Goal: Transaction & Acquisition: Purchase product/service

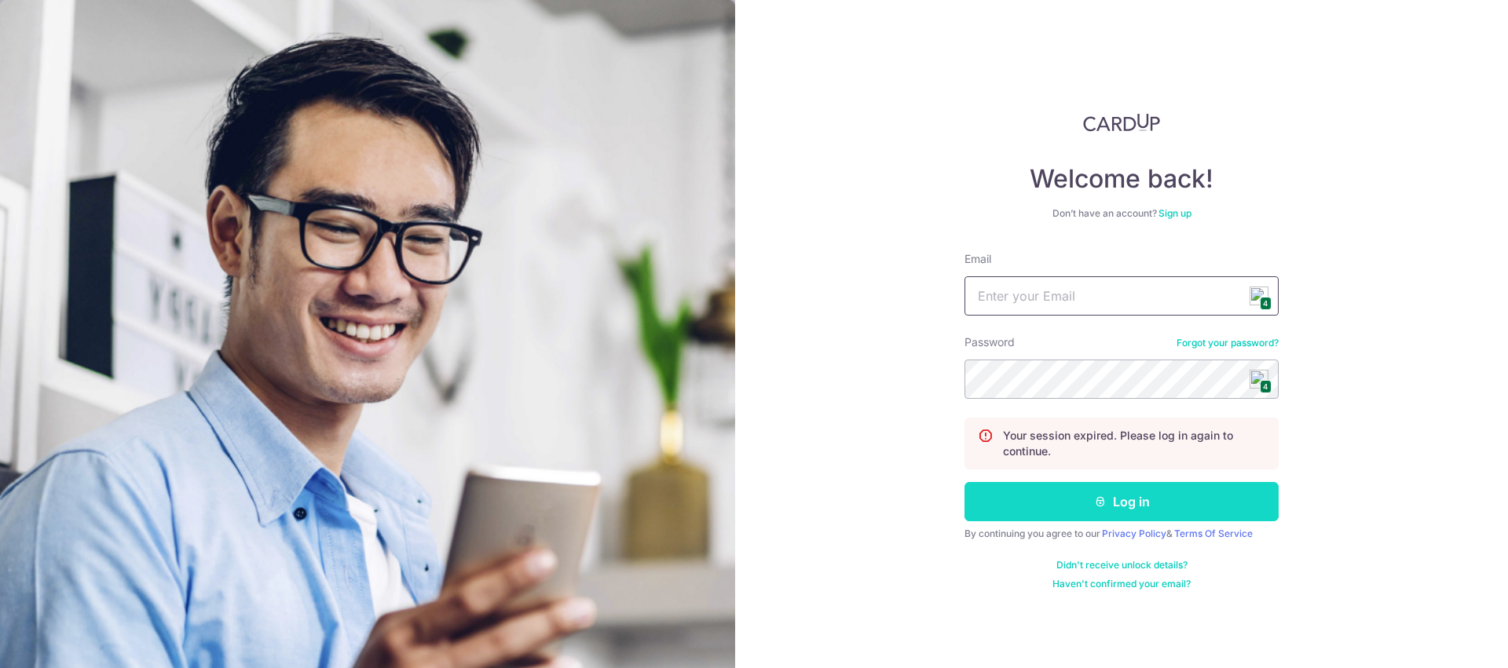
type input "sales@aremyhair.com"
click at [1116, 507] on button "Log in" at bounding box center [1122, 501] width 314 height 39
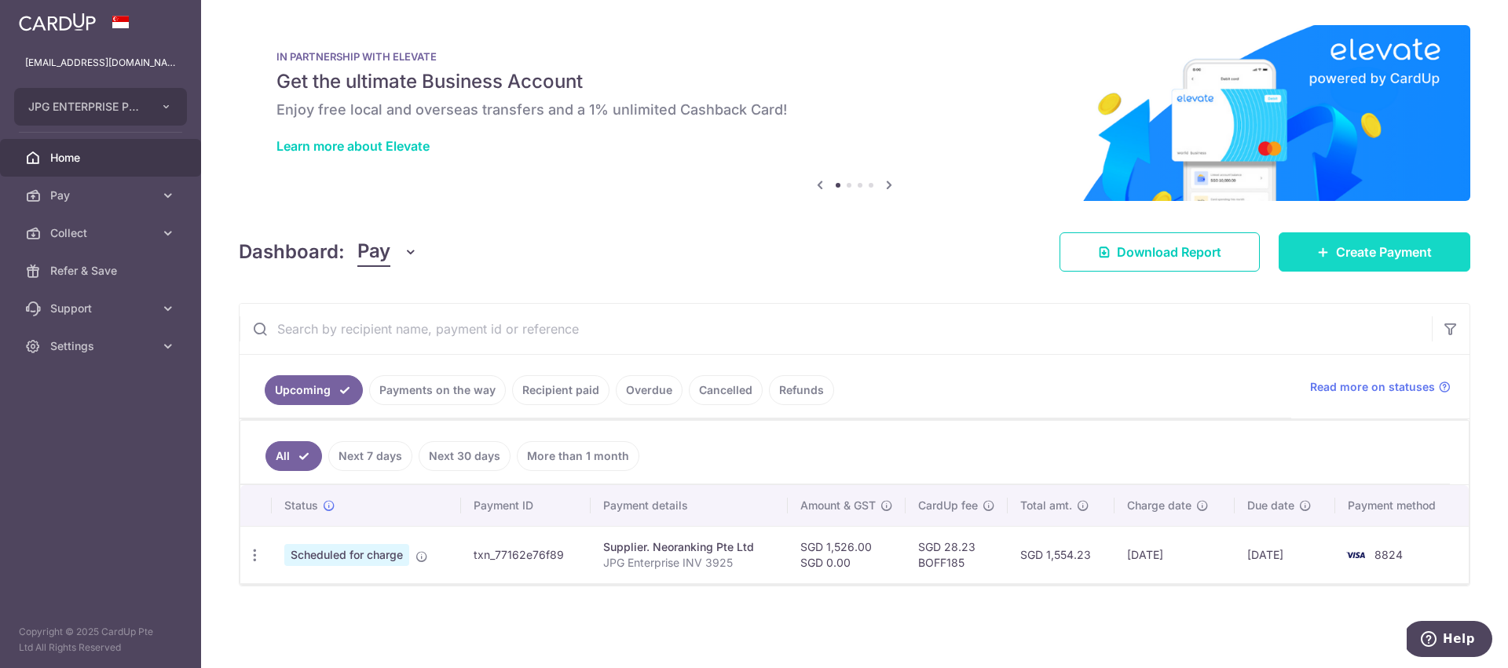
click at [1383, 251] on span "Create Payment" at bounding box center [1384, 252] width 96 height 19
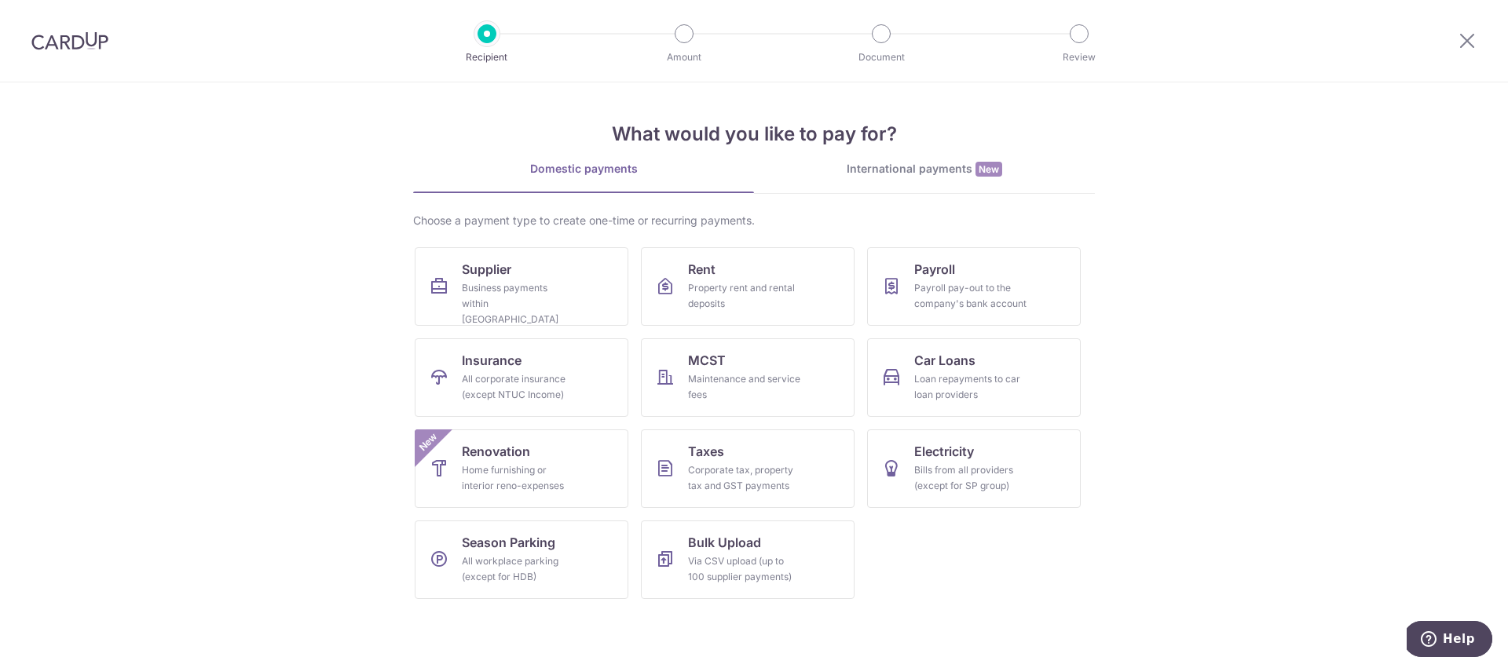
click at [899, 168] on div "International payments New" at bounding box center [924, 169] width 341 height 16
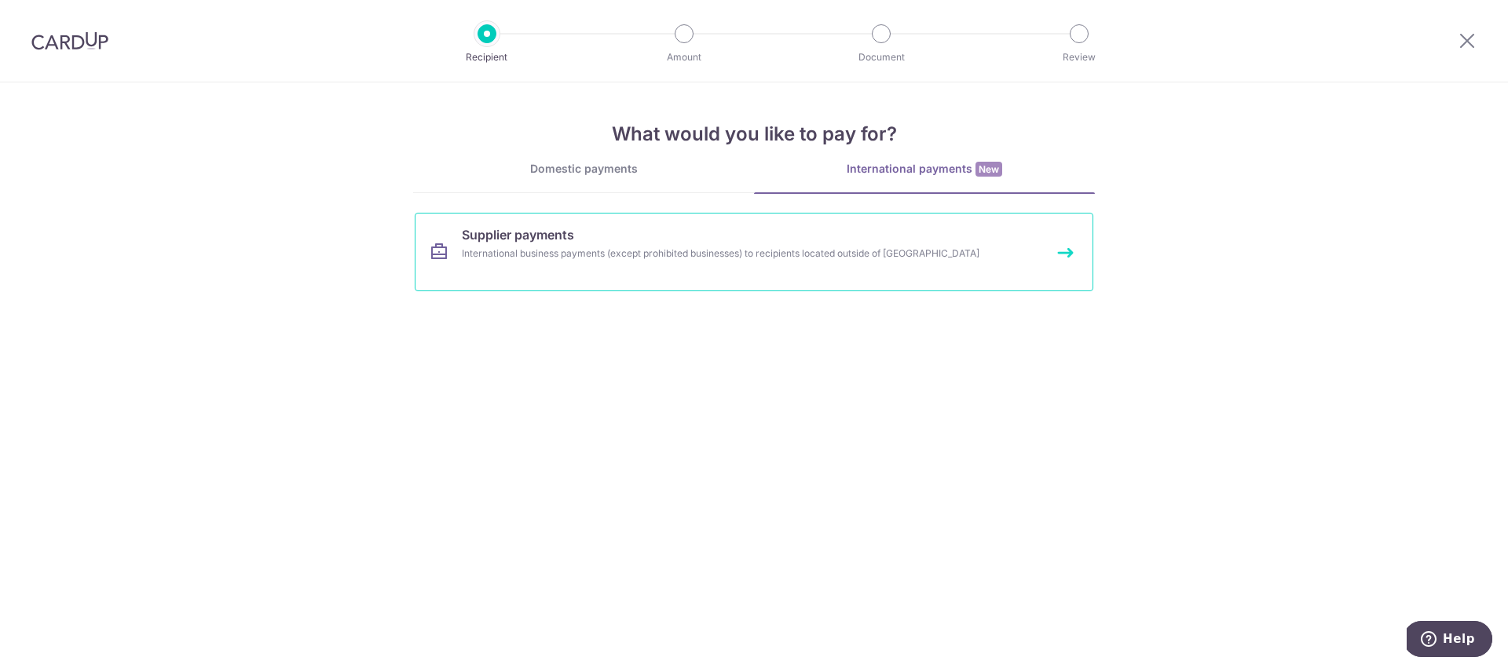
click at [680, 262] on link "Supplier payments International business payments (except prohibited businesses…" at bounding box center [754, 252] width 679 height 79
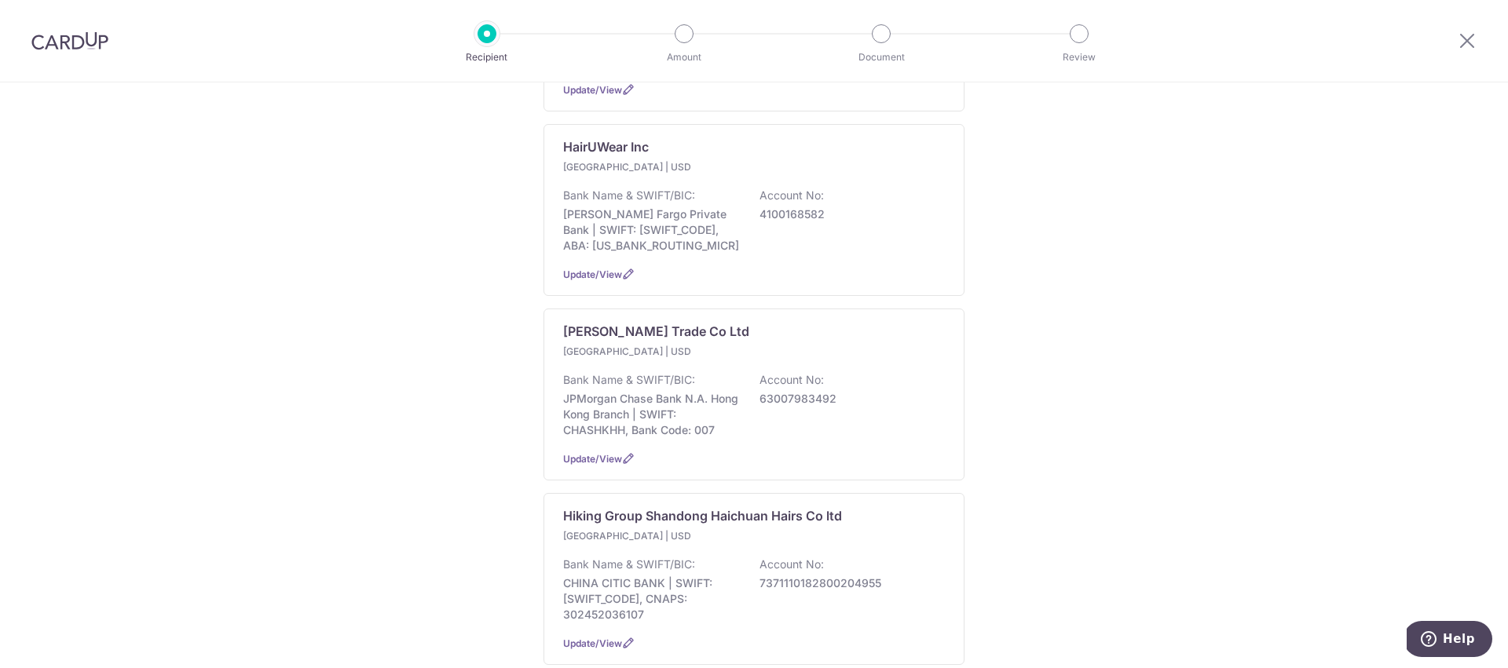
scroll to position [1587, 0]
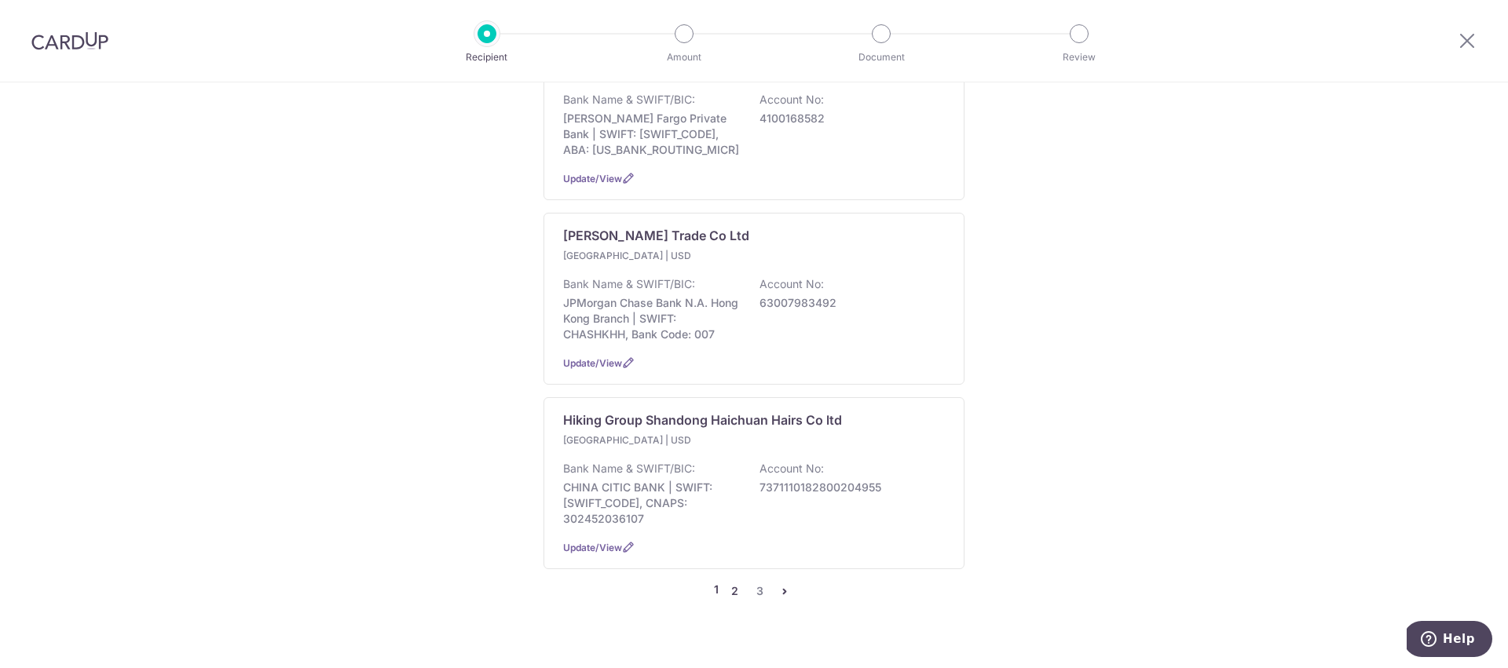
click at [734, 582] on link "2" at bounding box center [734, 591] width 19 height 19
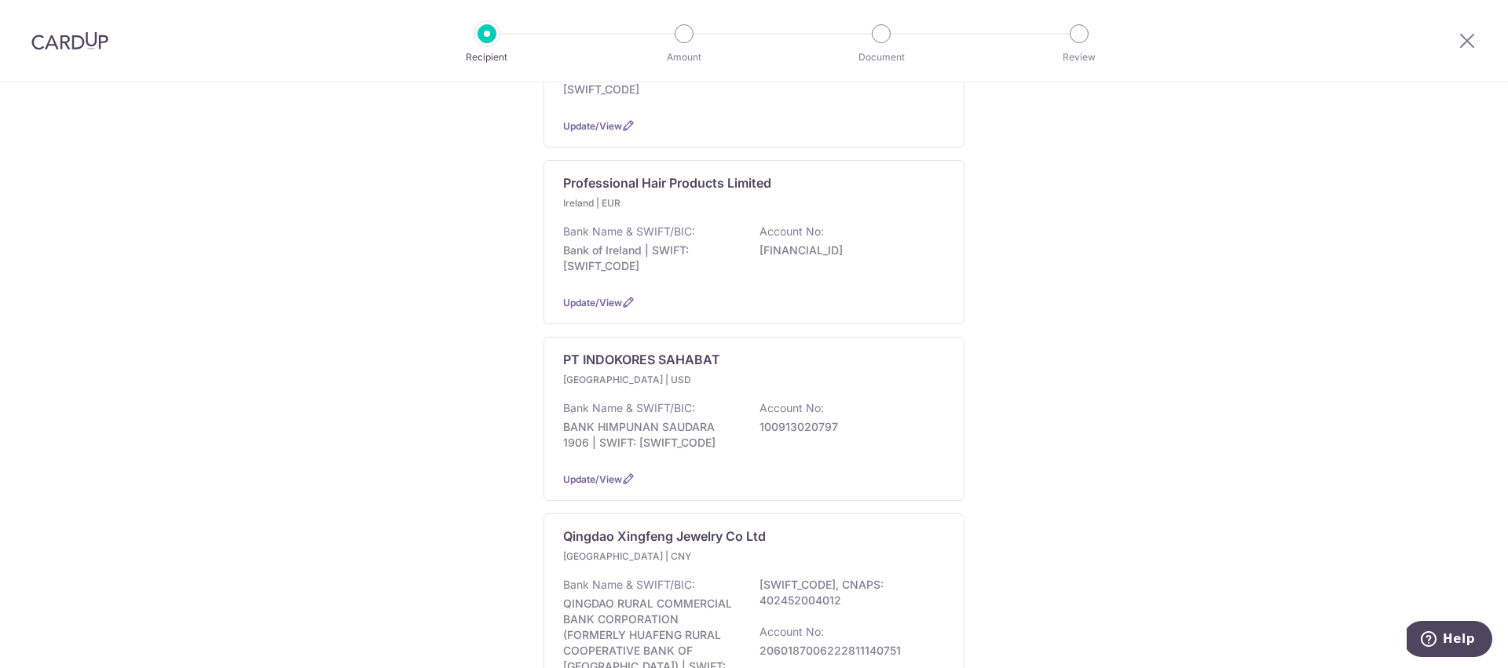
scroll to position [1093, 0]
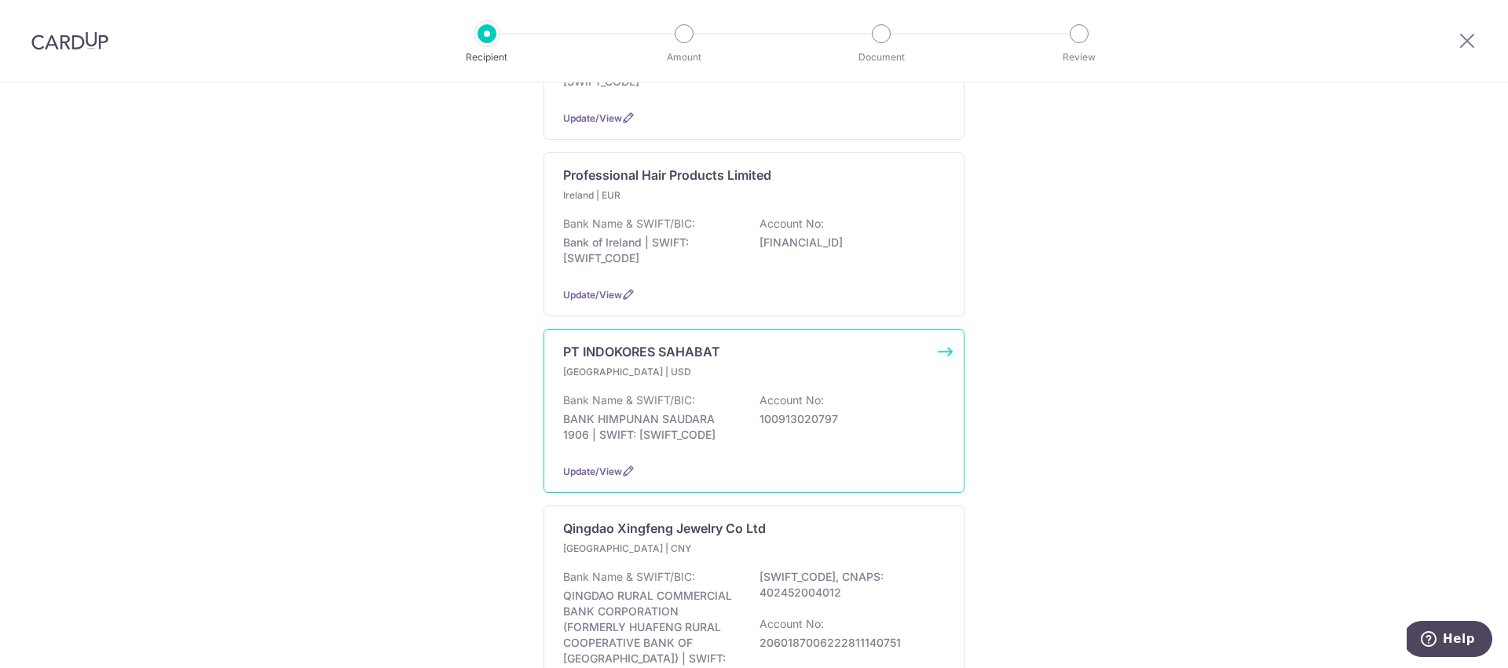
click at [716, 415] on p "BANK HIMPUNAN SAUDARA 1906 | SWIFT: HVBKIDJA" at bounding box center [651, 427] width 176 height 31
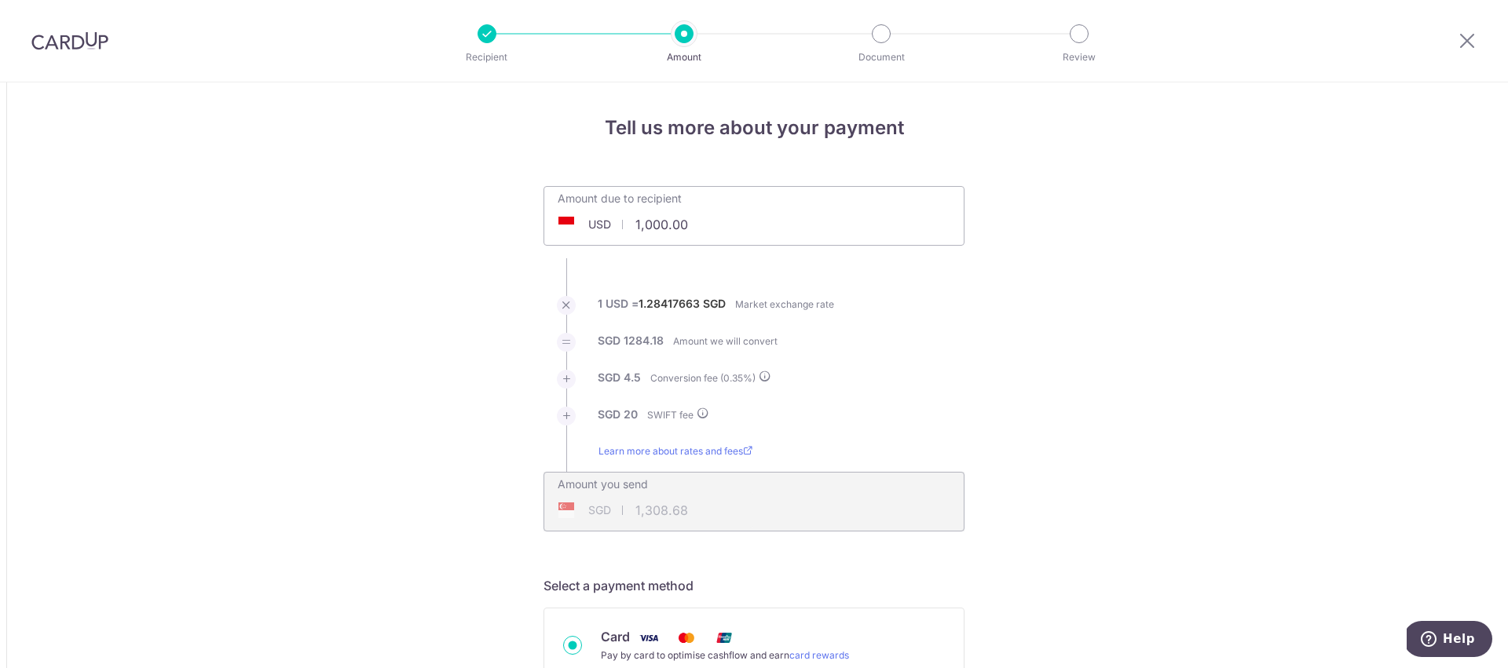
click at [641, 219] on input "1,000.00" at bounding box center [660, 225] width 232 height 36
type input "1,901.00"
type input "2,469.80"
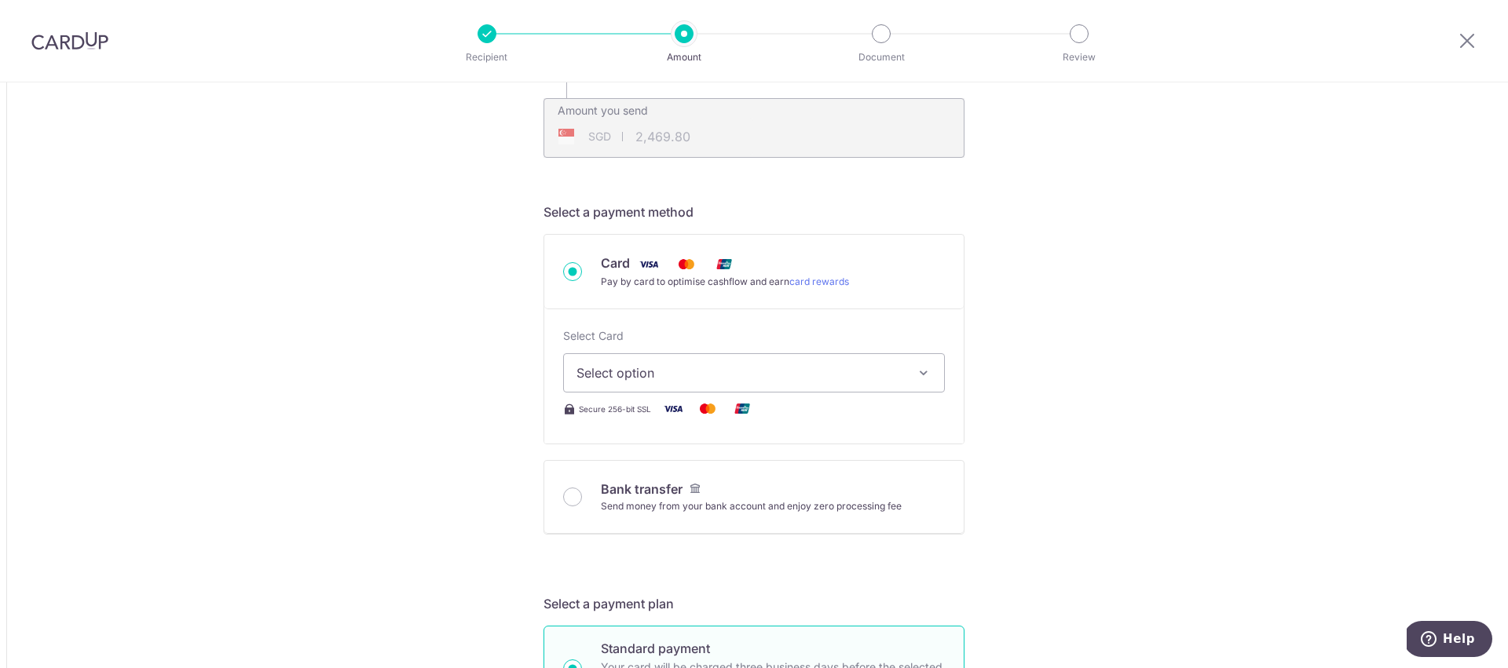
scroll to position [394, 0]
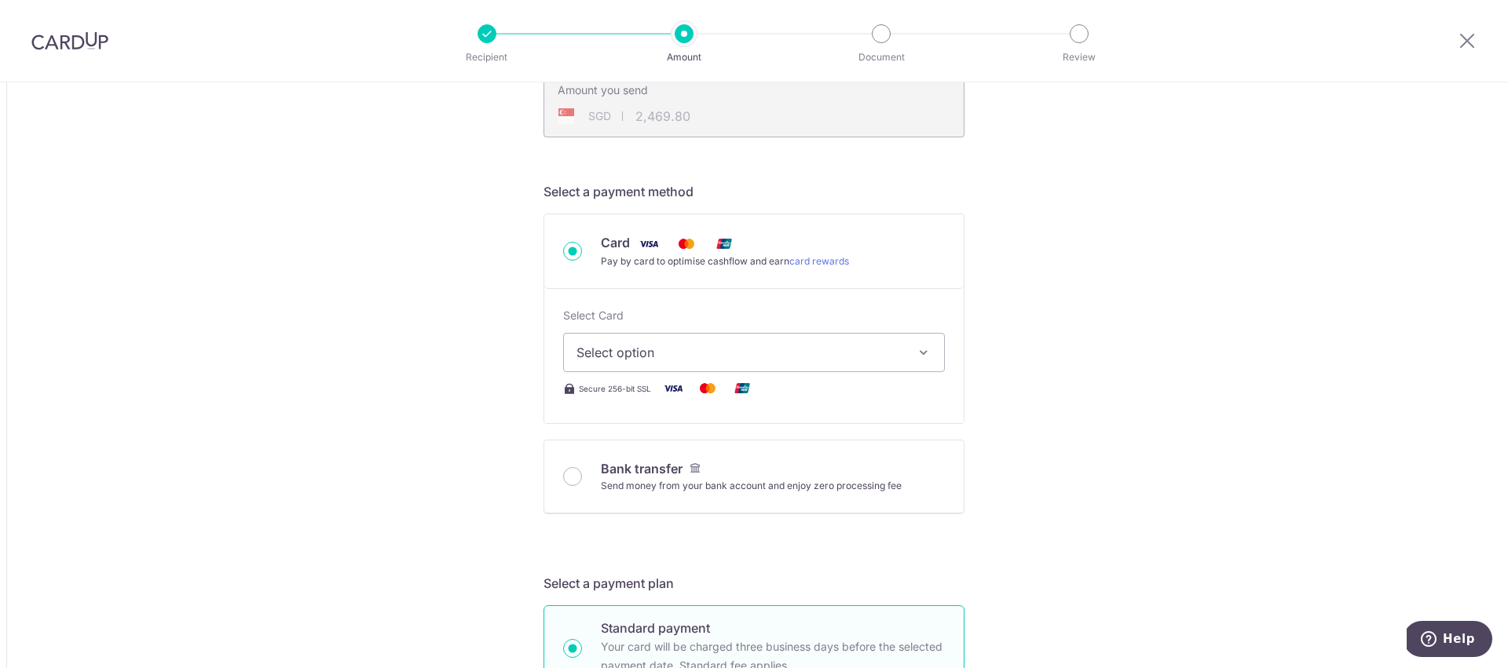
click at [602, 355] on span "Select option" at bounding box center [740, 352] width 327 height 19
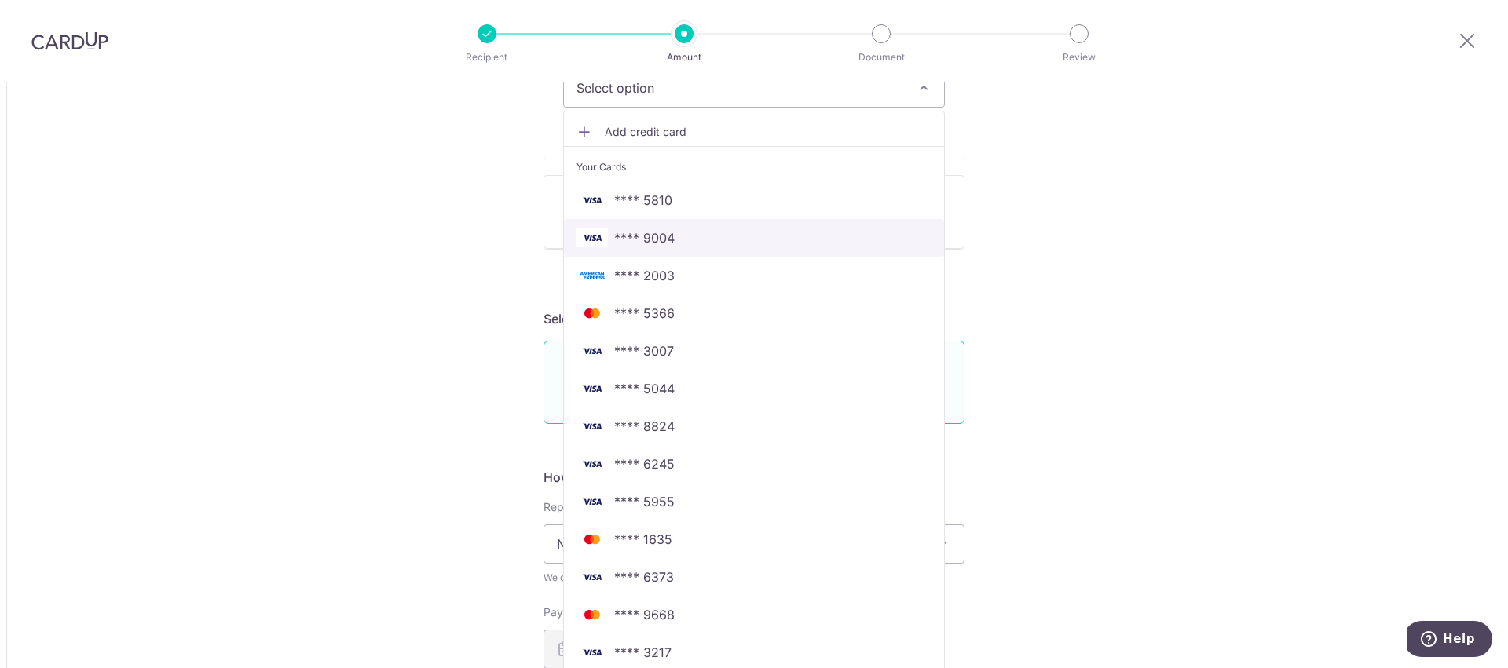
scroll to position [705, 0]
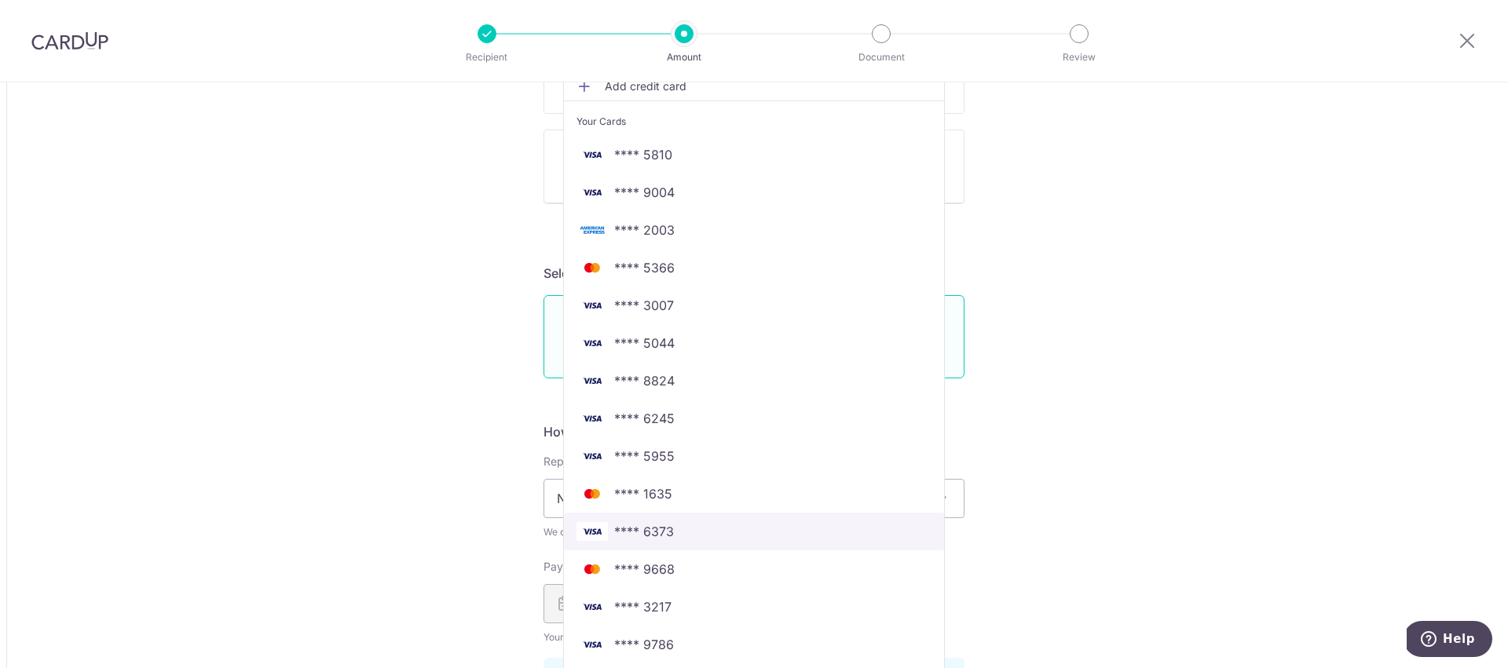
click at [657, 529] on span "**** 6373" at bounding box center [644, 531] width 60 height 19
type input "1,901.00"
type input "2,469.82"
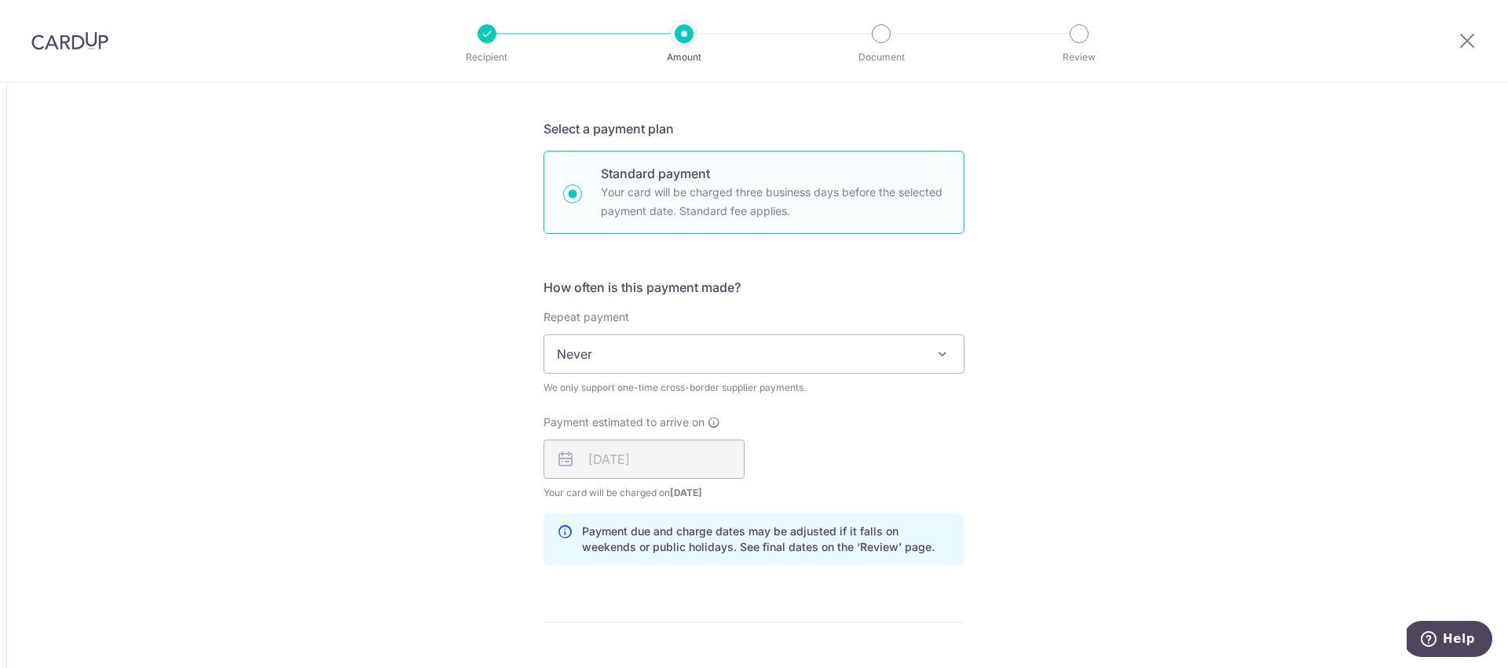
scroll to position [866, 0]
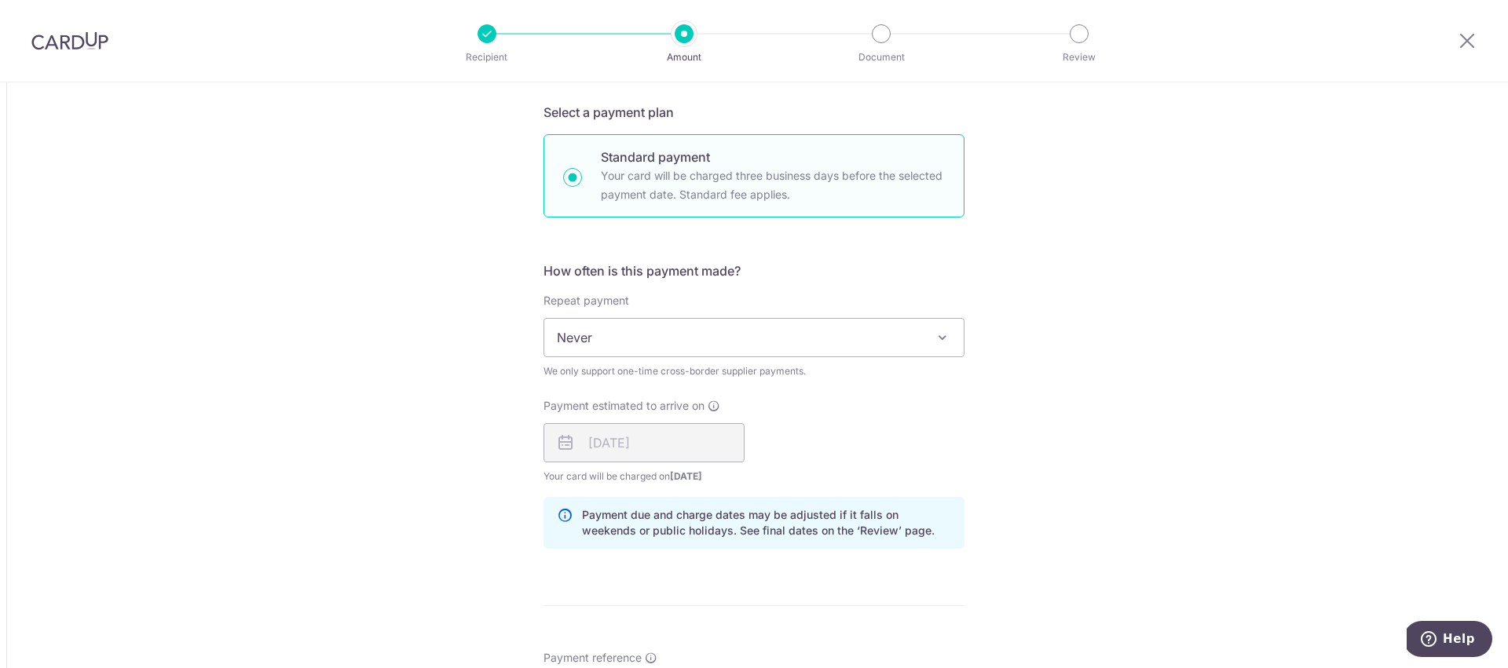
click at [602, 440] on div "03/09/2025" at bounding box center [644, 442] width 201 height 39
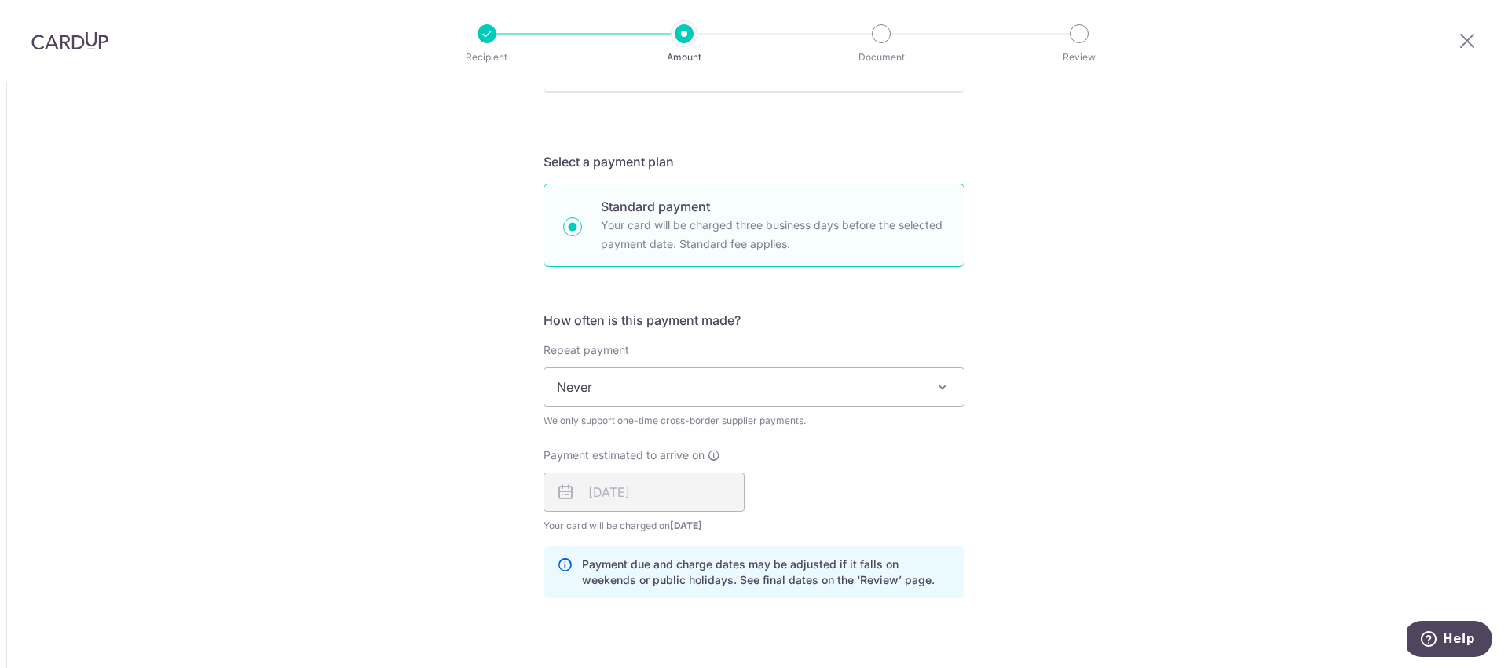
scroll to position [819, 0]
click at [602, 489] on div "03/09/2025" at bounding box center [644, 489] width 201 height 39
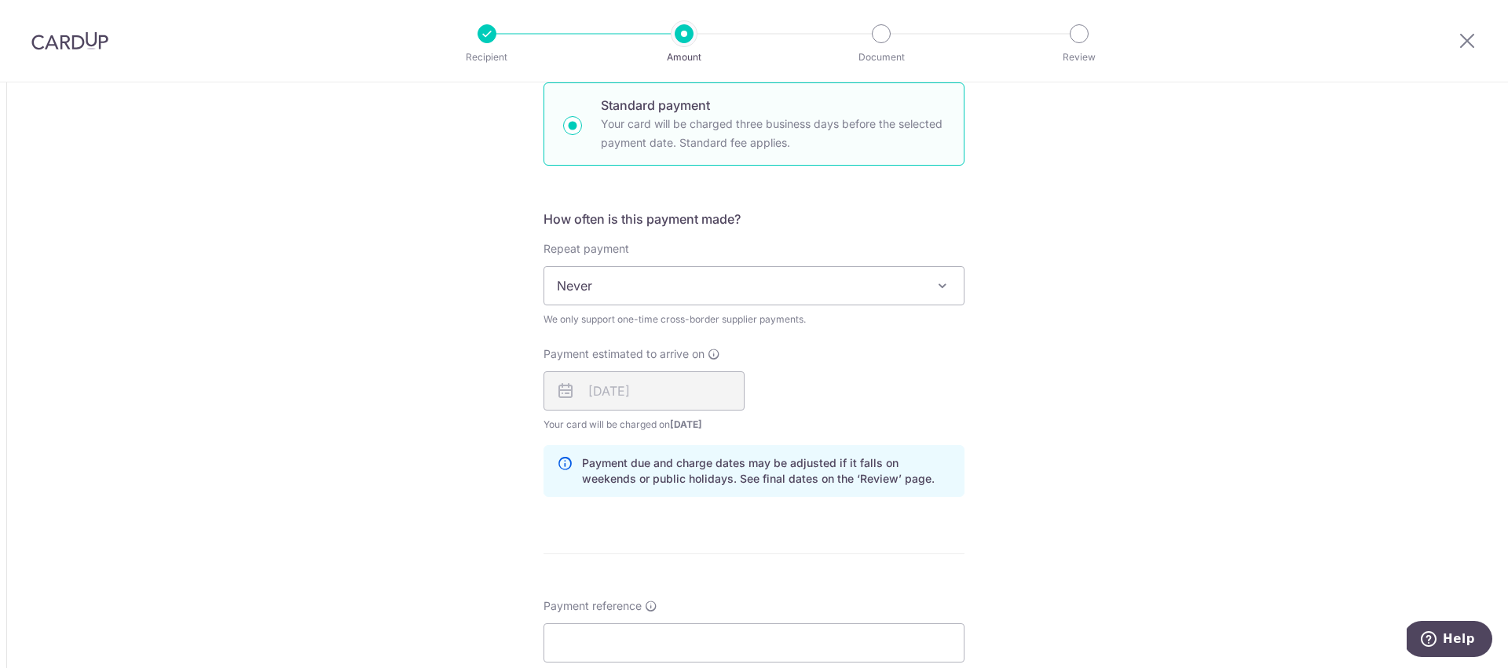
scroll to position [922, 0]
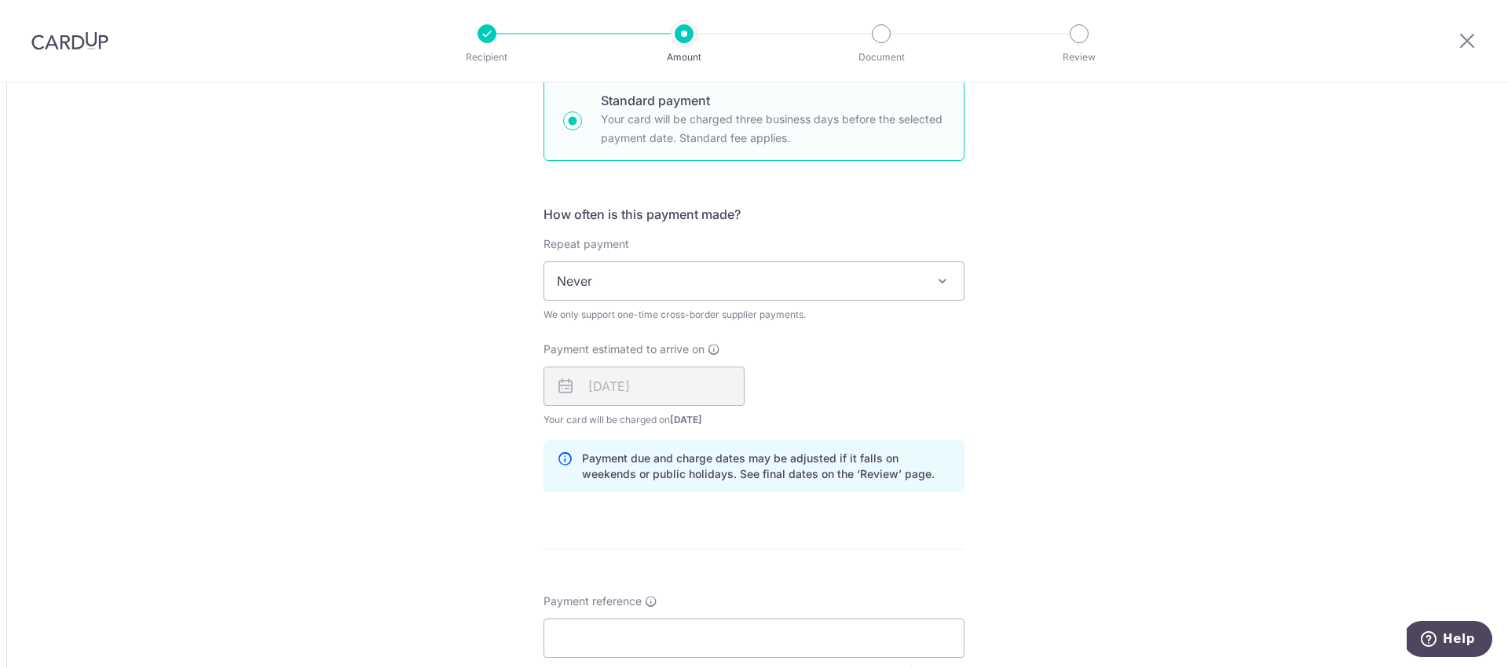
click at [582, 389] on div "03/09/2025" at bounding box center [644, 386] width 201 height 39
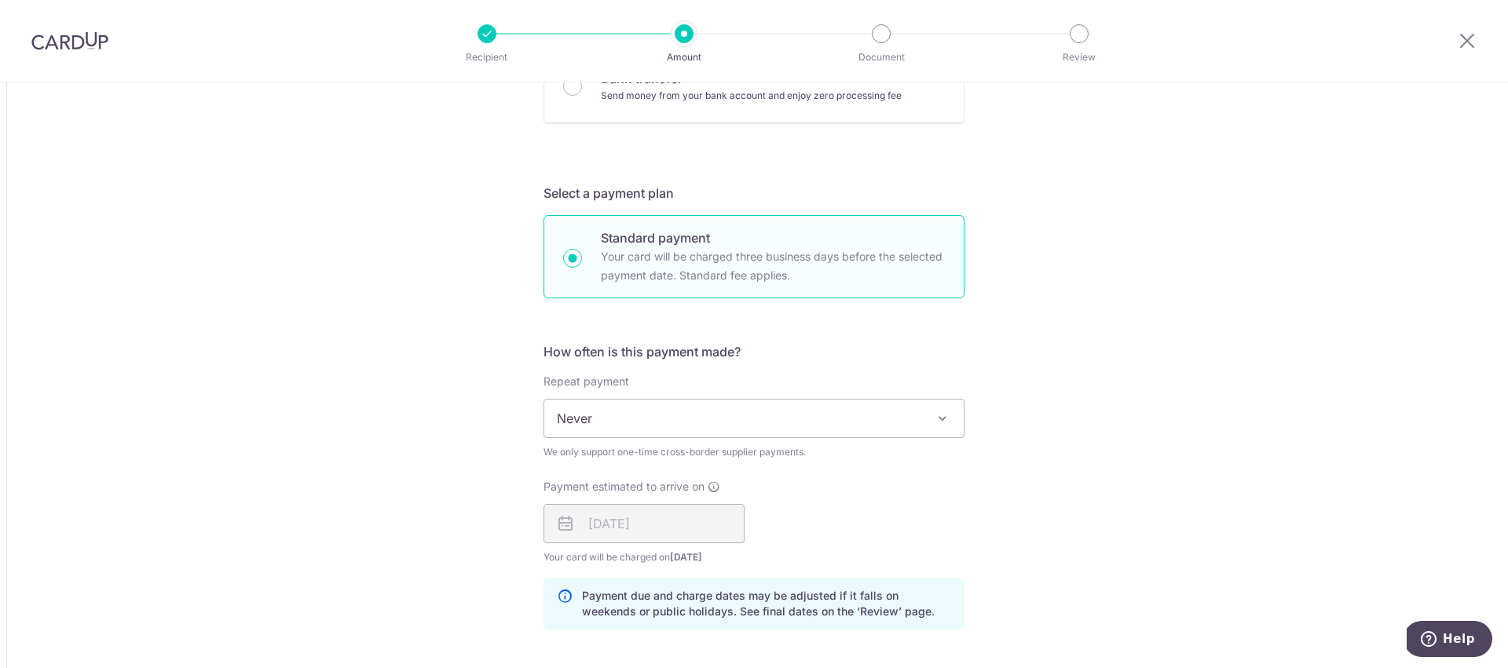
scroll to position [787, 0]
click at [614, 533] on div "03/09/2025" at bounding box center [644, 521] width 201 height 39
click at [614, 522] on div "03/09/2025" at bounding box center [644, 521] width 201 height 39
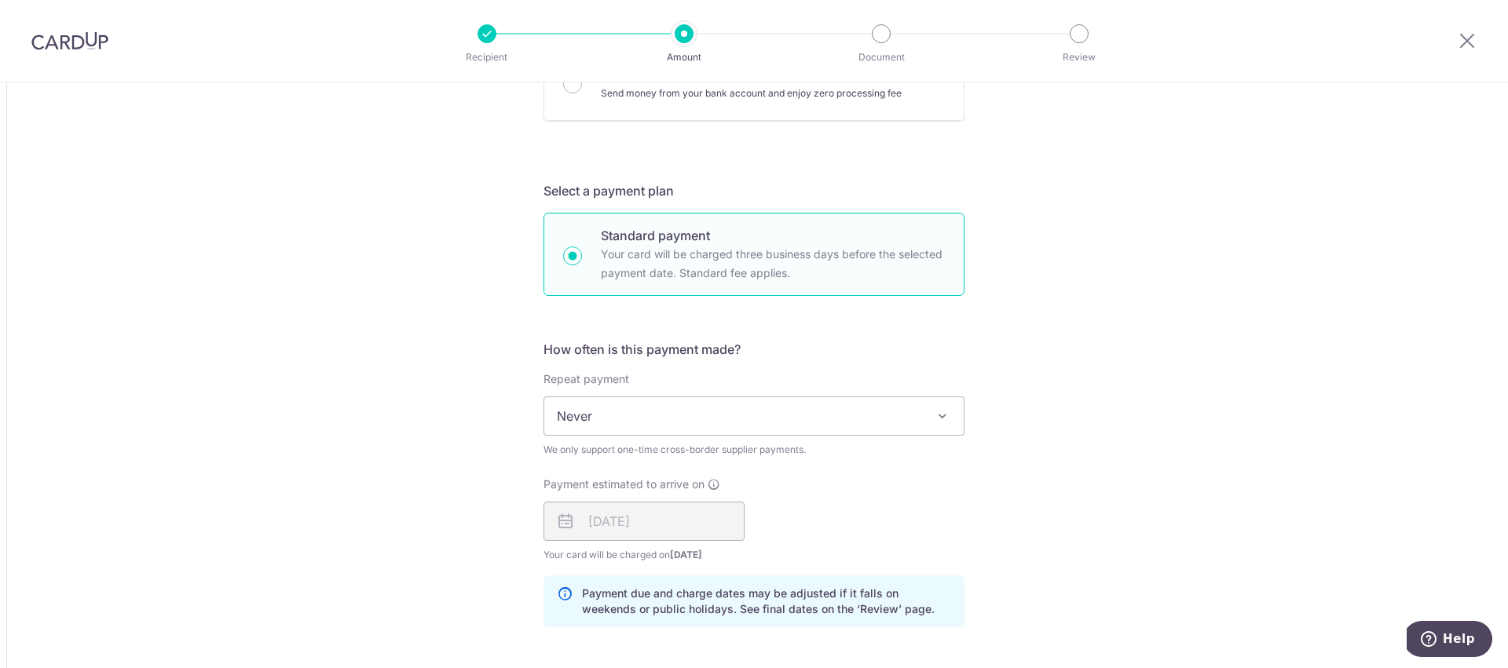
click at [614, 522] on div "03/09/2025" at bounding box center [644, 521] width 201 height 39
click at [507, 522] on div "Tell us more about your payment Amount due to recipient USD 1,901.00 1901 1 USD…" at bounding box center [754, 372] width 1508 height 2154
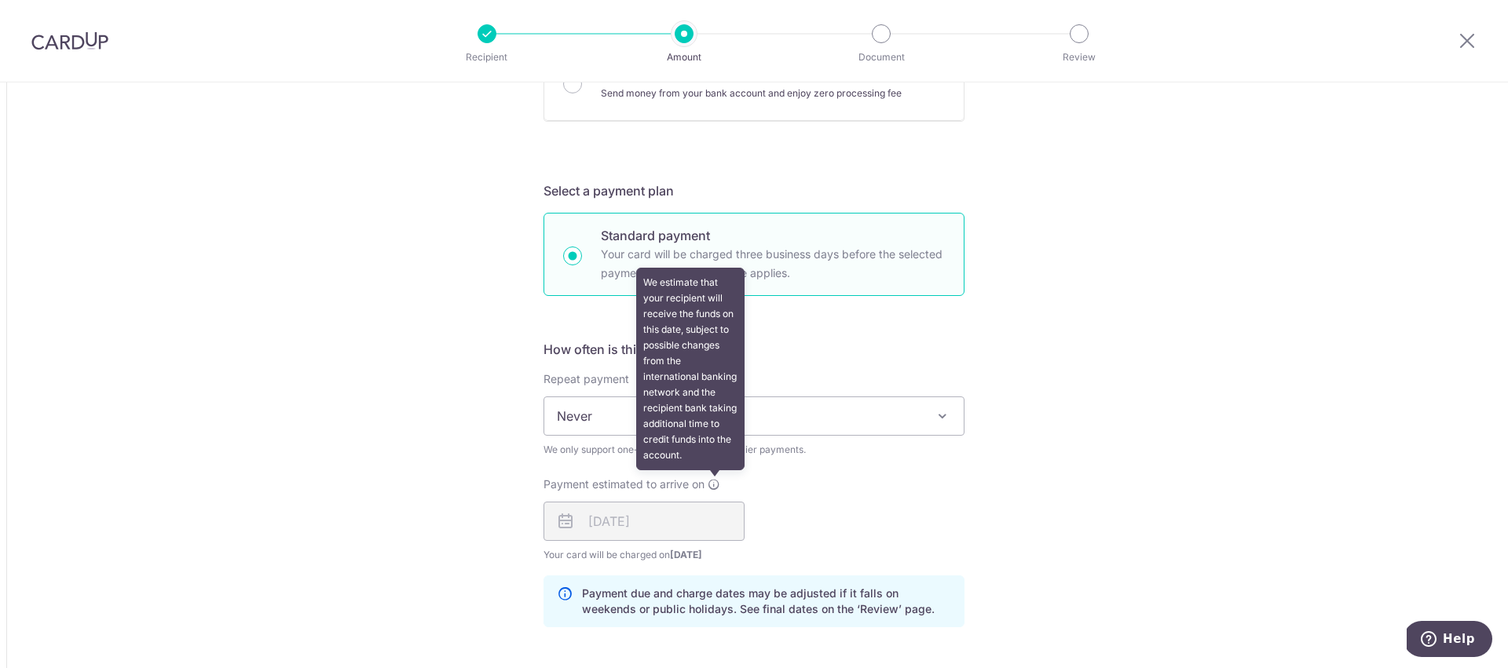
click at [716, 485] on icon at bounding box center [714, 484] width 13 height 13
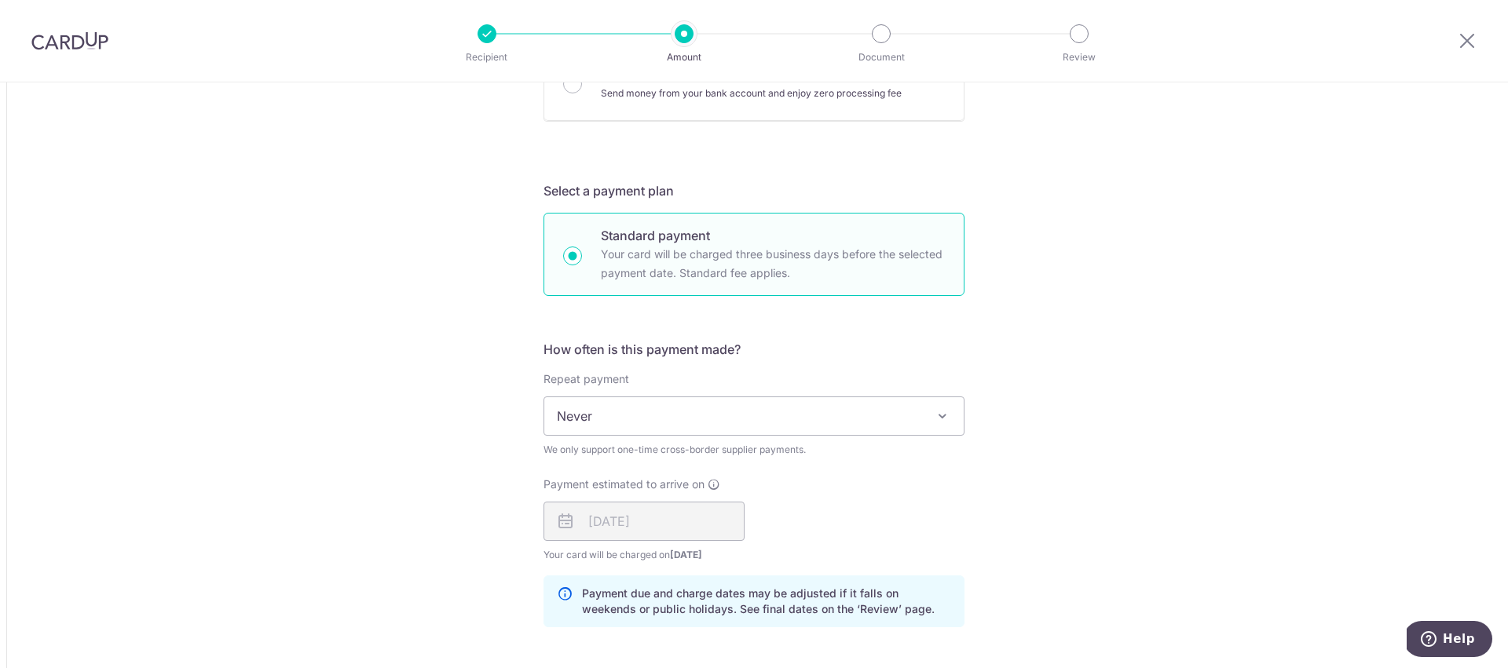
click at [870, 496] on div "Payment estimated to arrive on 03/09/2025 Your card will be charged on 29/08/20…" at bounding box center [754, 520] width 440 height 86
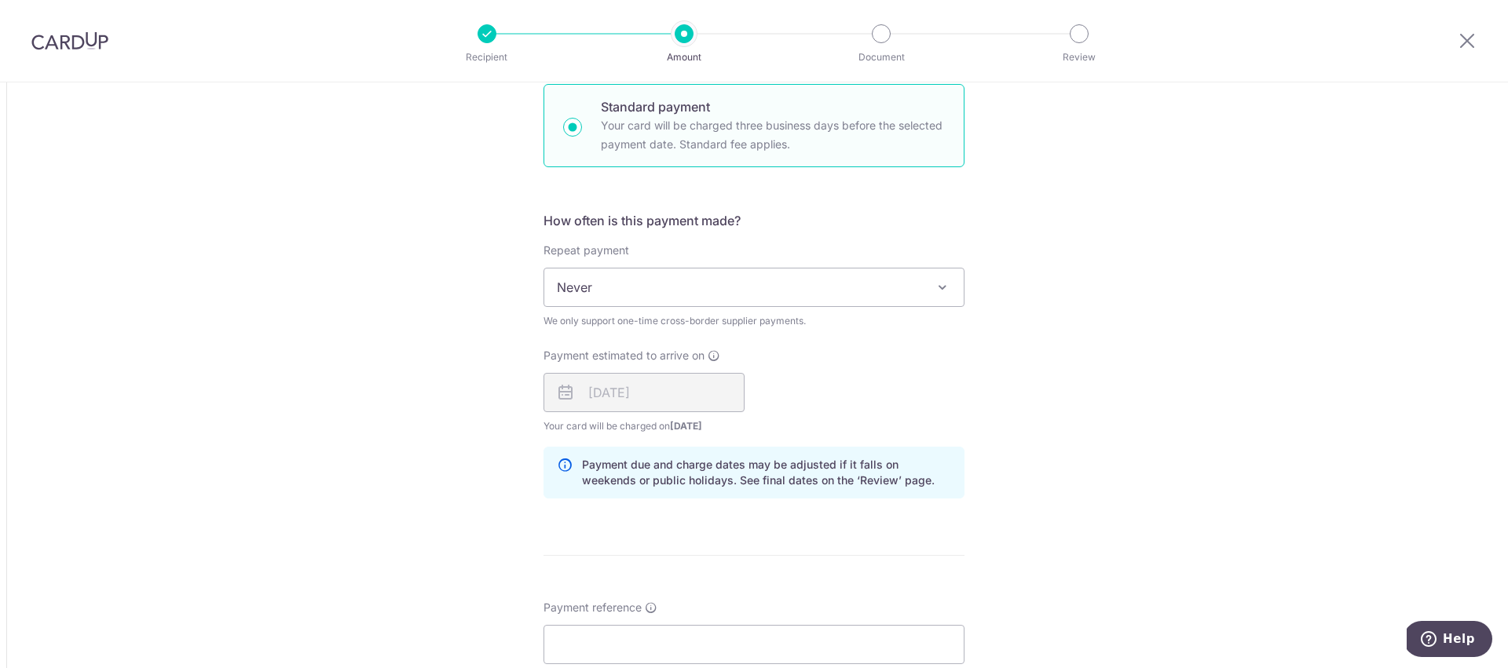
scroll to position [928, 0]
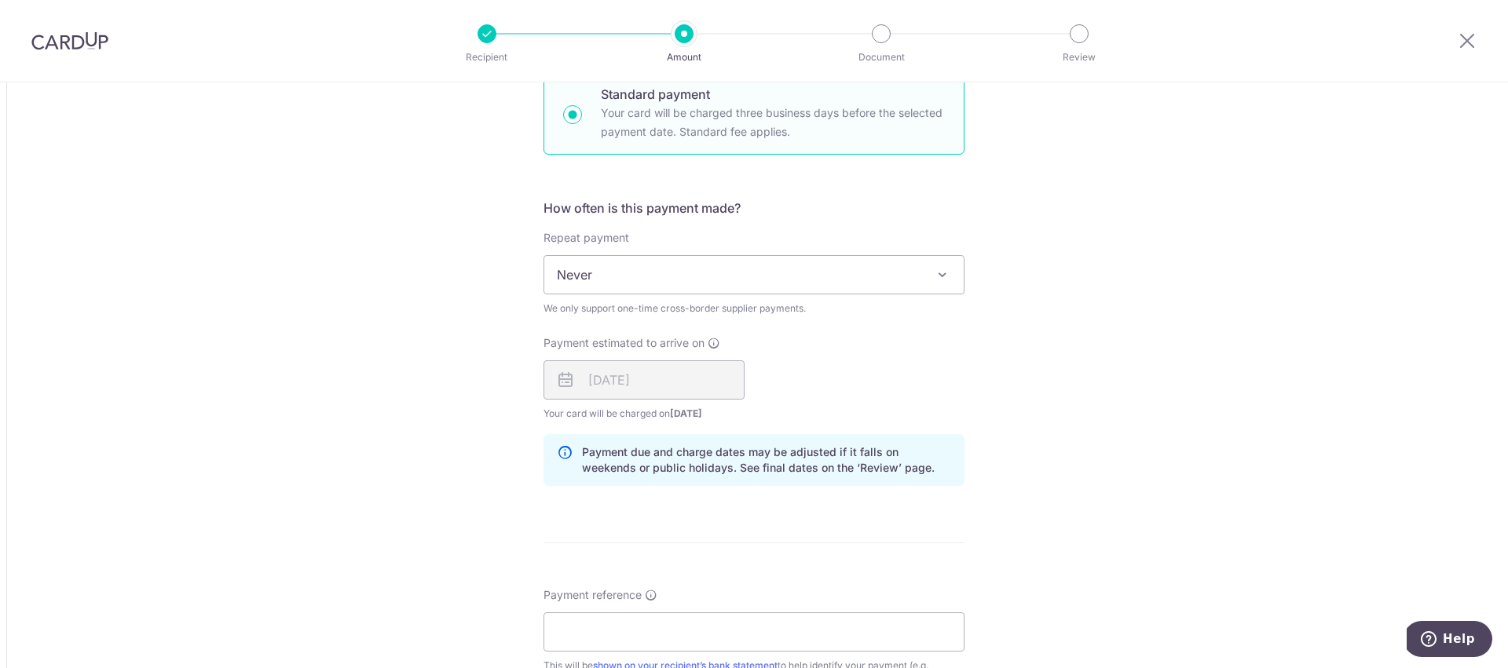
click at [610, 384] on div "03/09/2025" at bounding box center [644, 380] width 201 height 39
click at [507, 437] on div "Tell us more about your payment Amount due to recipient USD 1,901.00 1901 1 USD…" at bounding box center [754, 231] width 1508 height 2154
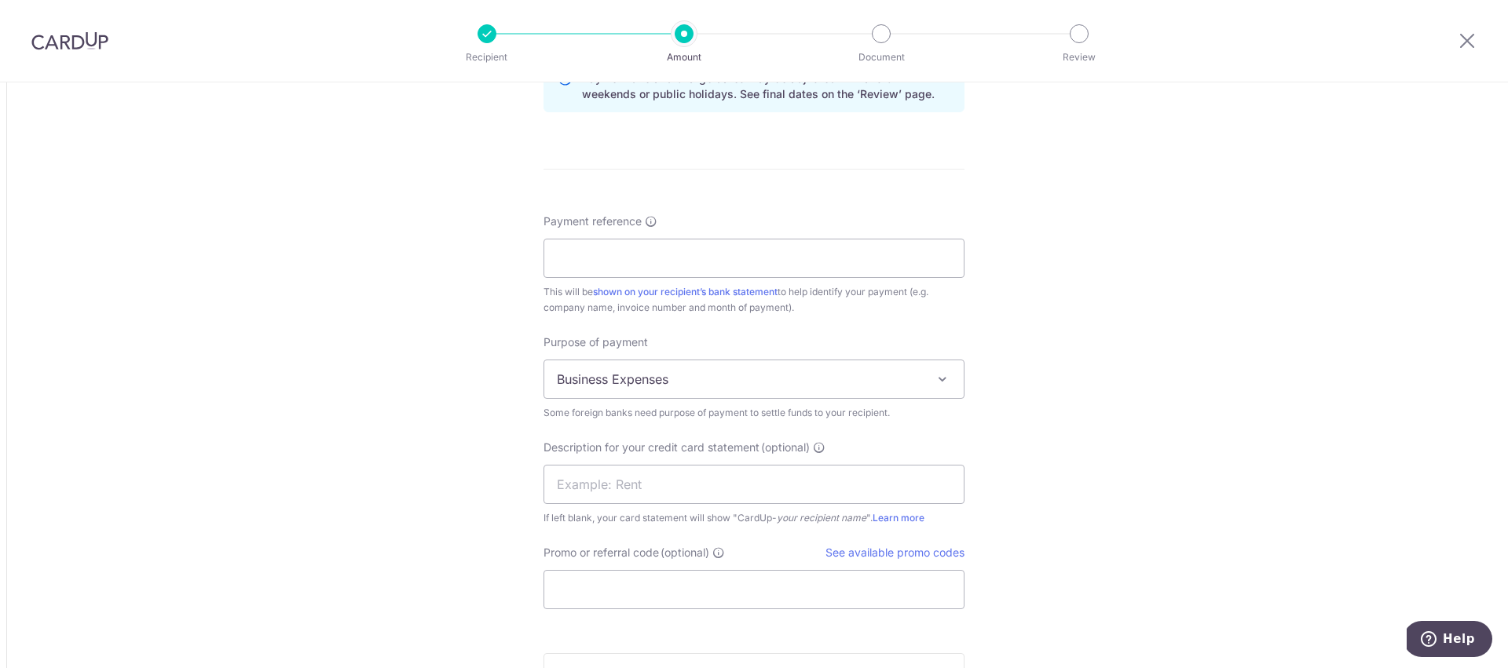
scroll to position [1568, 0]
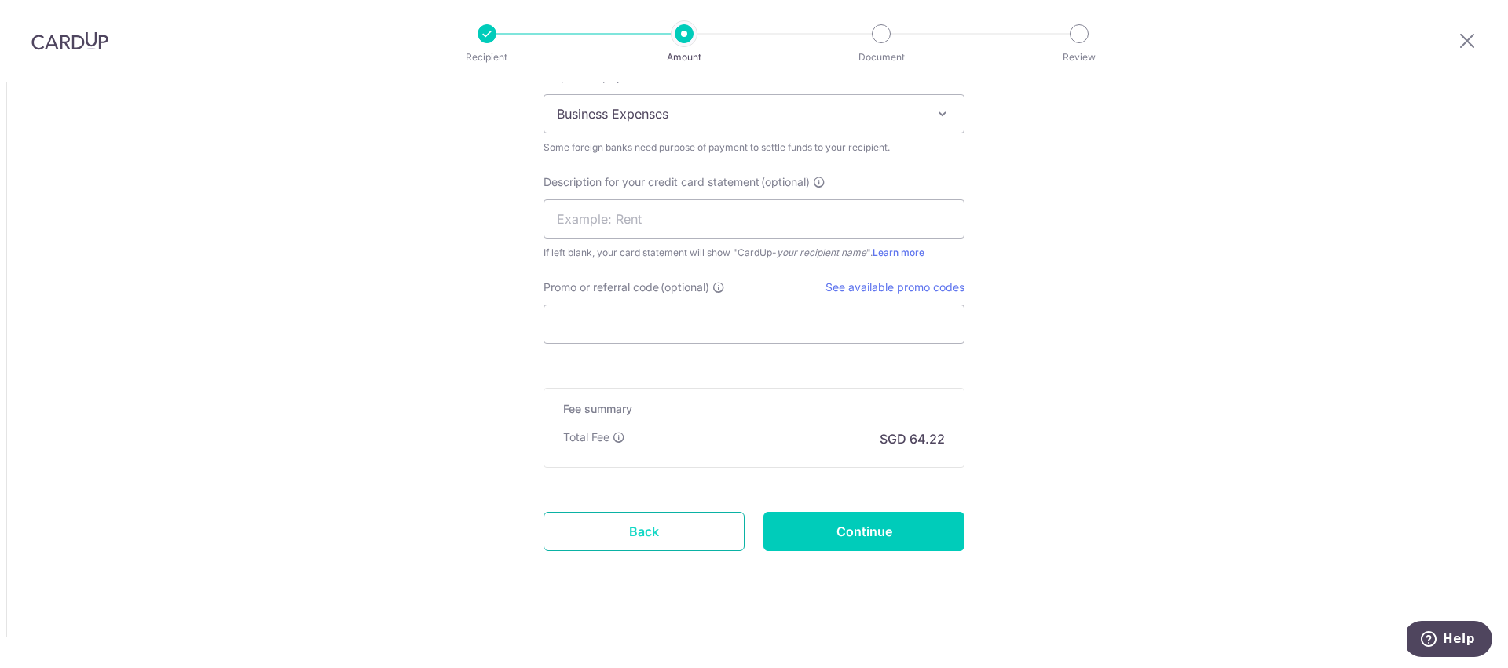
click at [591, 540] on link "Back" at bounding box center [644, 531] width 201 height 39
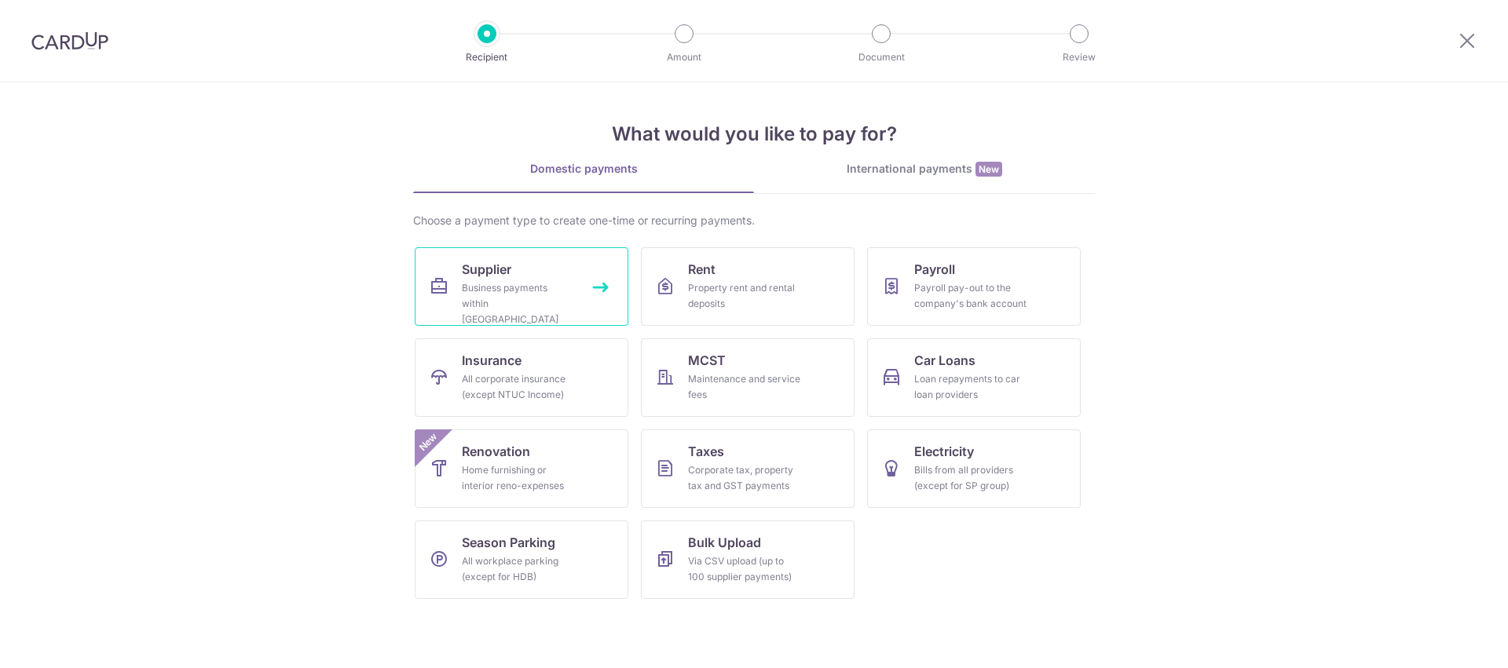
click at [518, 280] on div "Business payments within [GEOGRAPHIC_DATA]" at bounding box center [518, 303] width 113 height 47
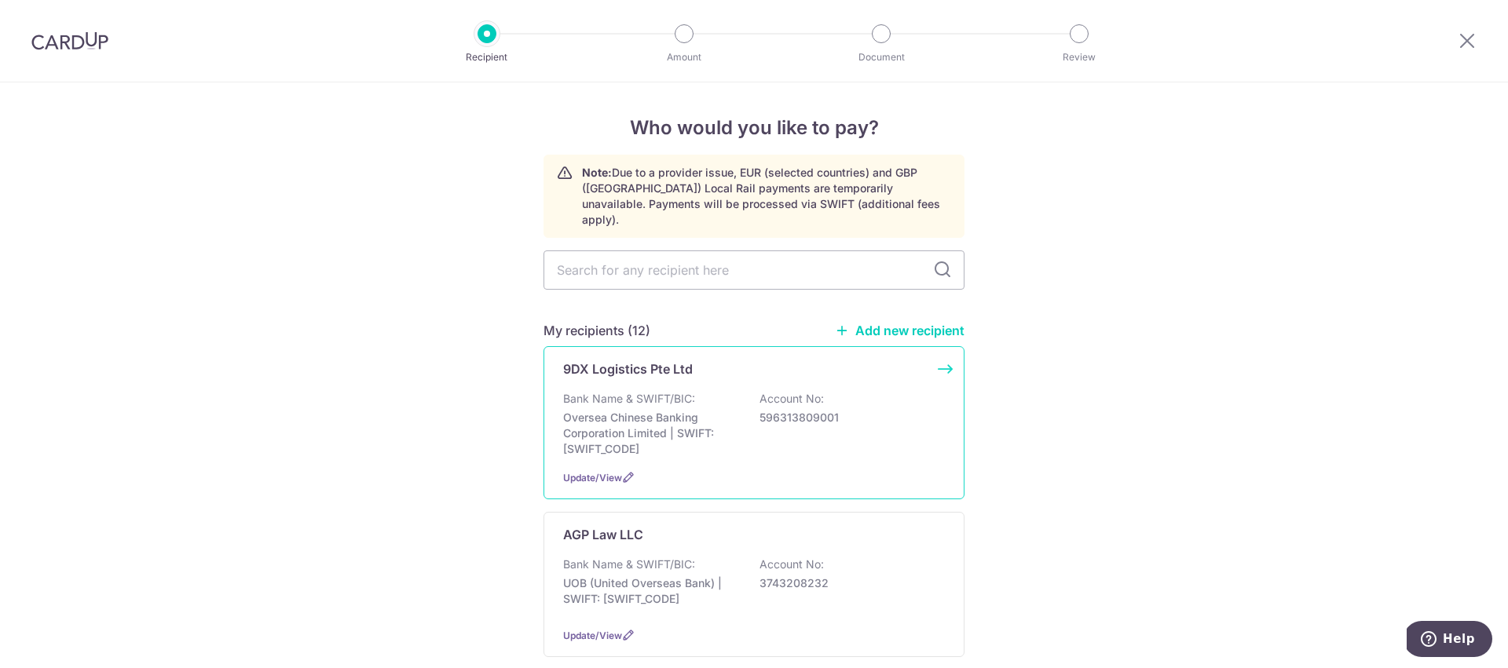
click at [629, 391] on p "Bank Name & SWIFT/BIC:" at bounding box center [629, 399] width 132 height 16
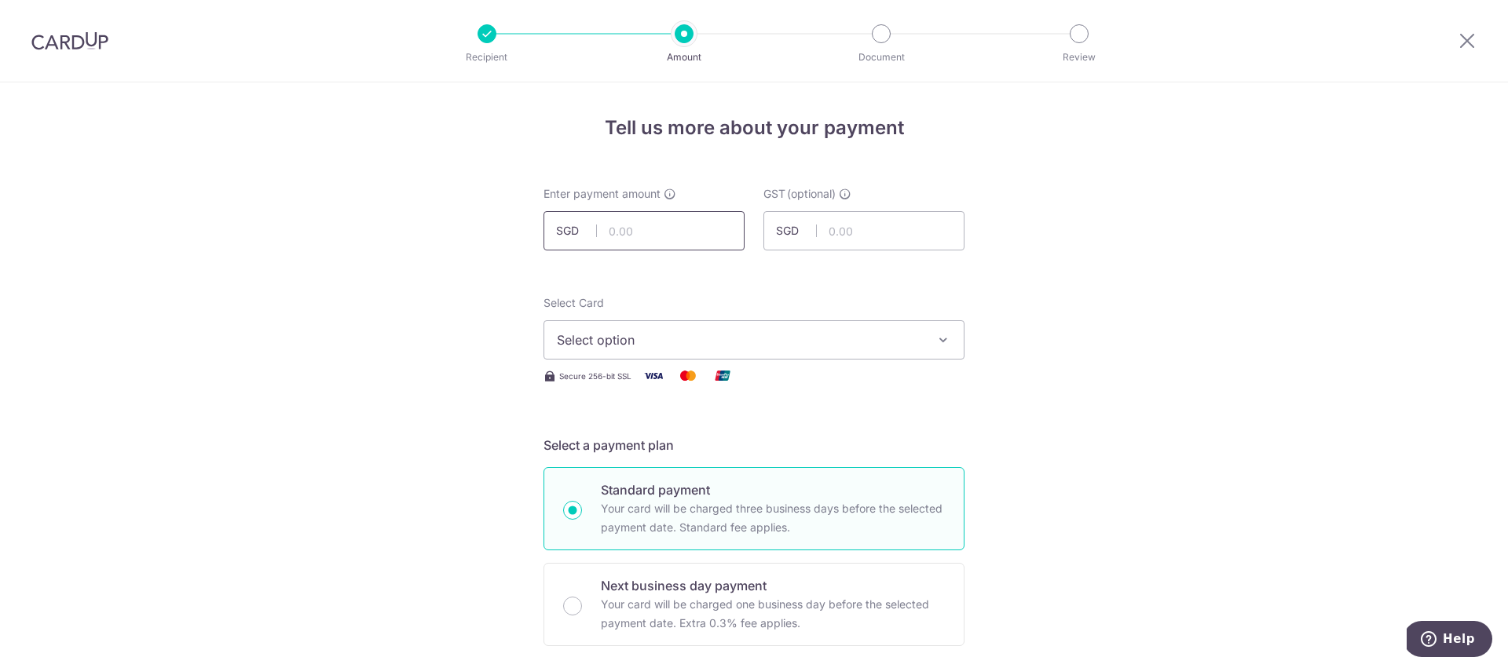
click at [604, 235] on input "text" at bounding box center [644, 230] width 201 height 39
type input "1,526.00"
click at [662, 345] on span "Select option" at bounding box center [740, 340] width 366 height 19
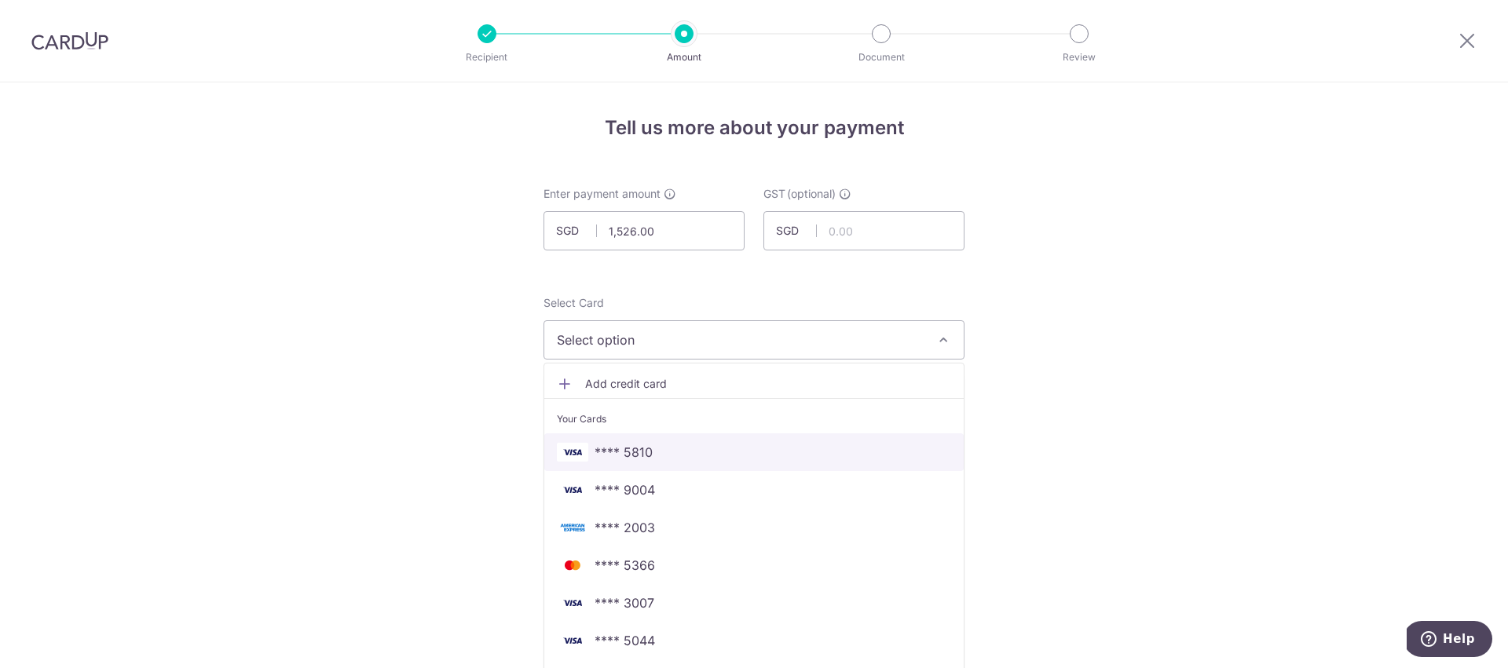
click at [645, 448] on span "**** 5810" at bounding box center [624, 452] width 58 height 19
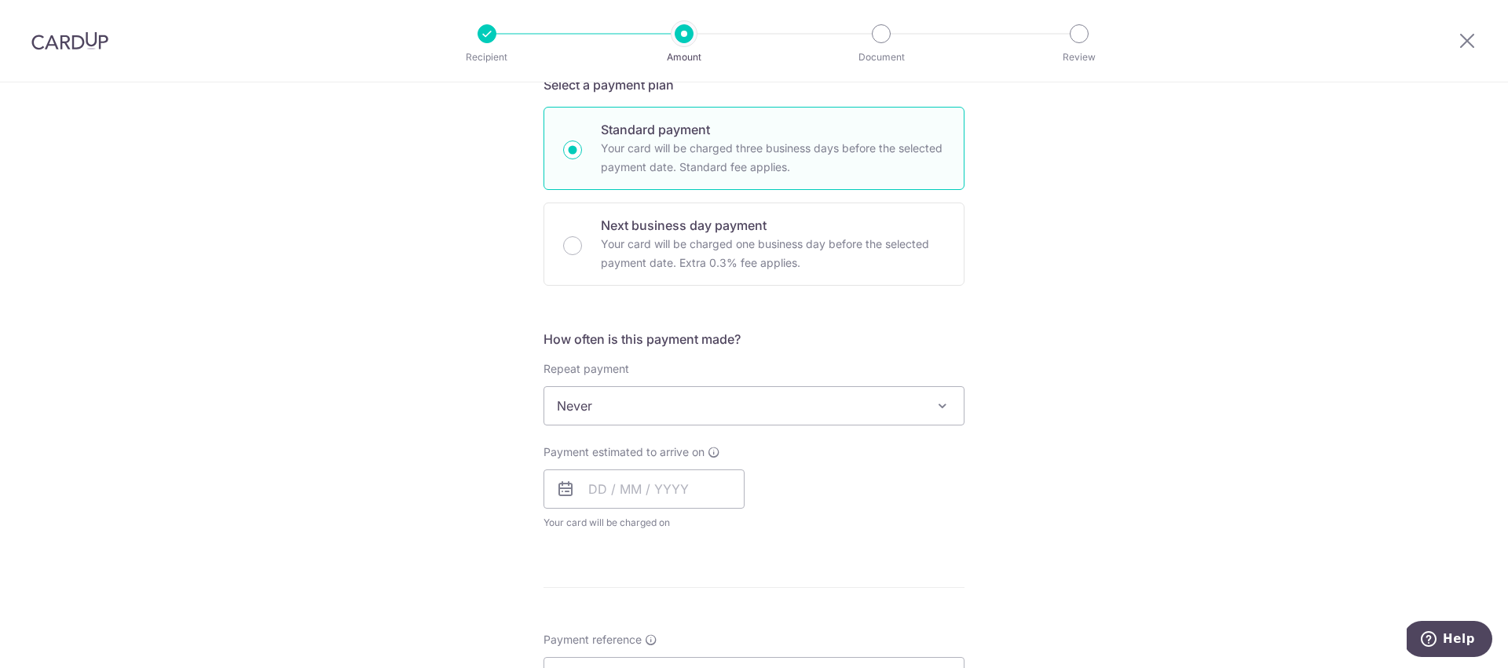
scroll to position [372, 0]
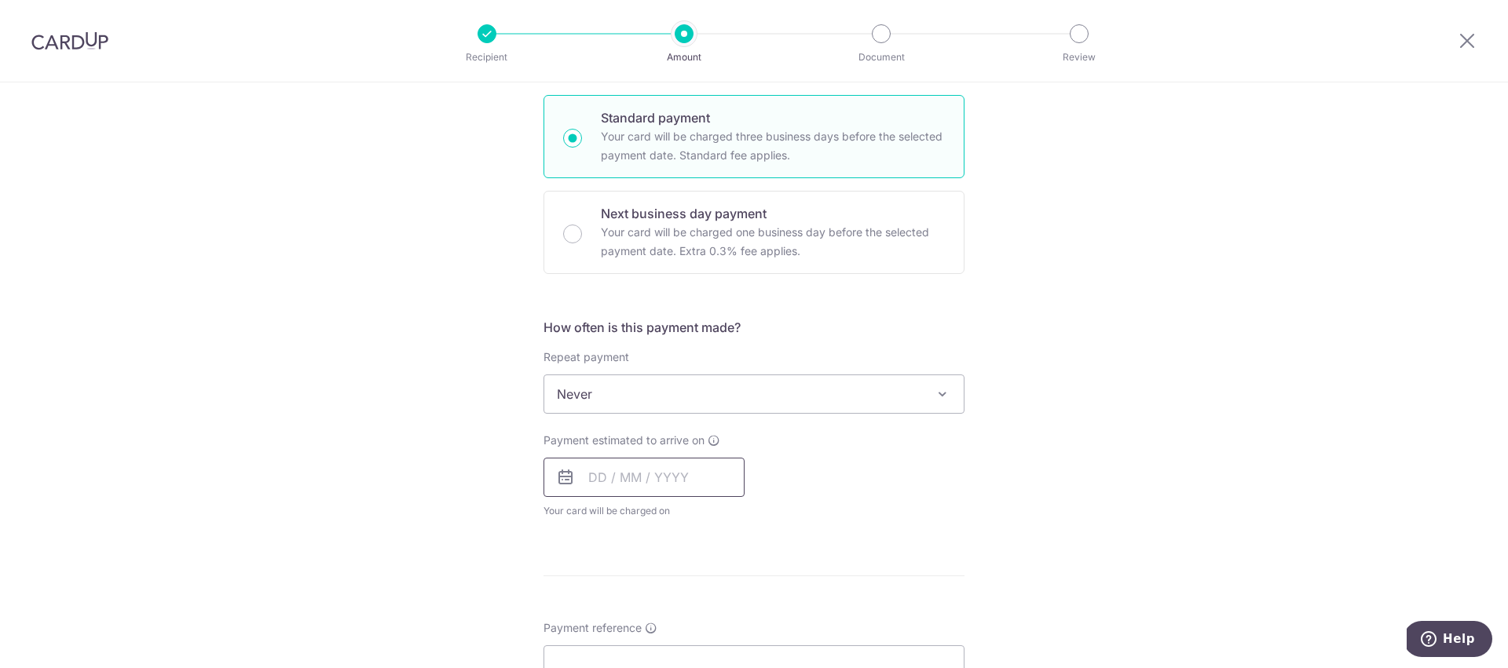
click at [586, 476] on input "text" at bounding box center [644, 477] width 201 height 39
click at [452, 490] on div "Tell us more about your payment Enter payment amount SGD 1,526.00 1526.00 GST (…" at bounding box center [754, 473] width 1508 height 1526
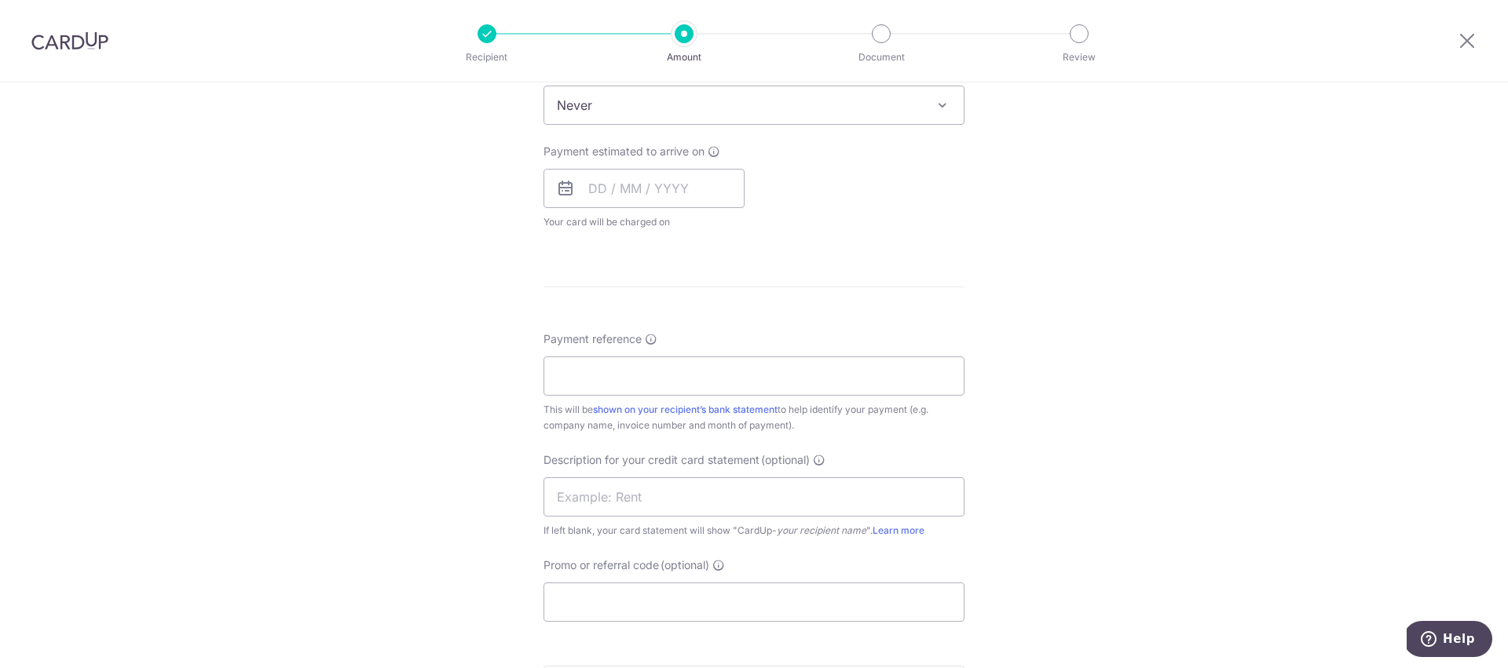
scroll to position [940, 0]
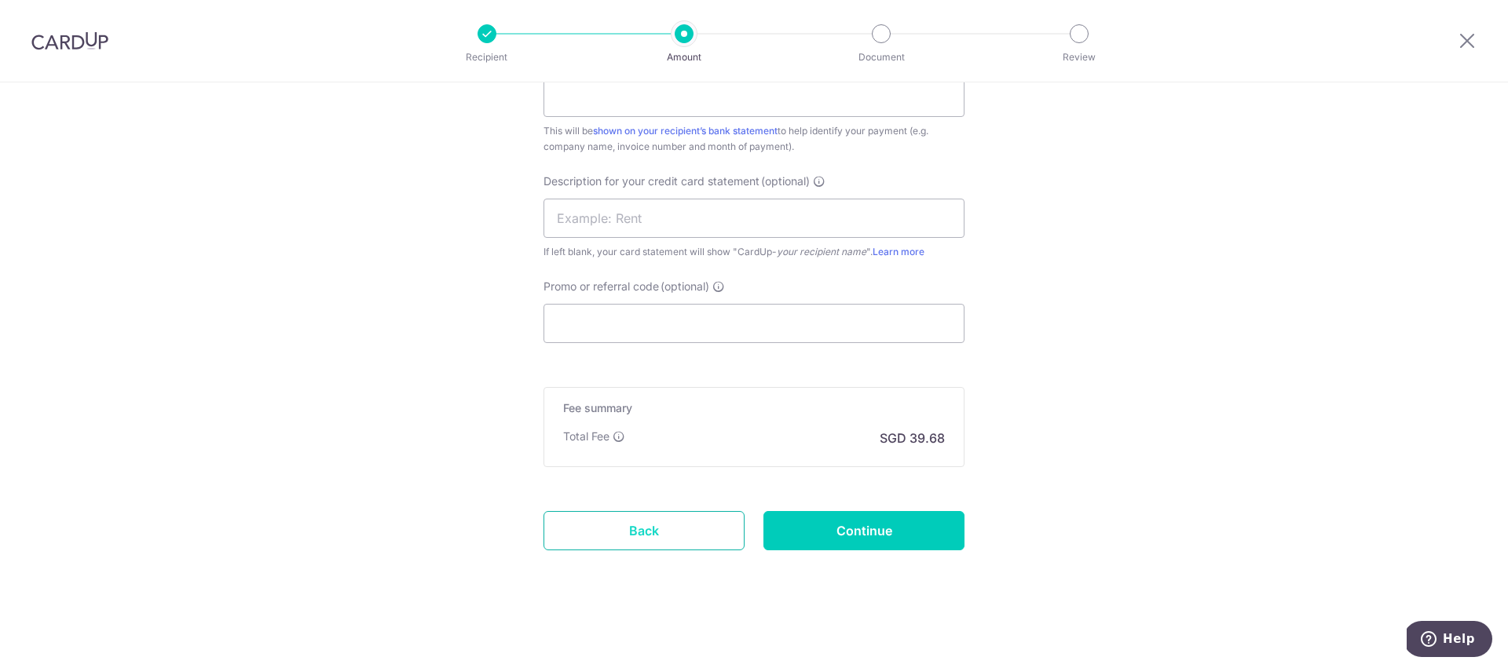
click at [632, 532] on link "Back" at bounding box center [644, 530] width 201 height 39
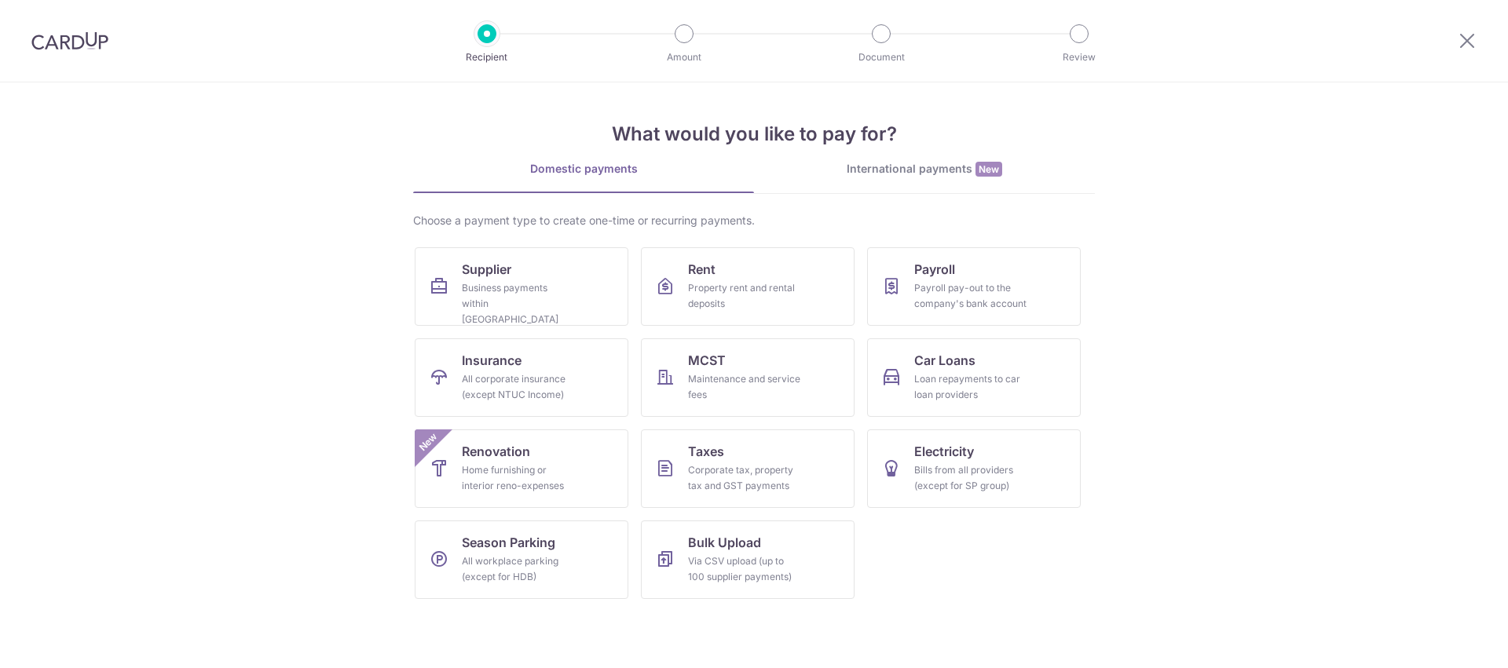
click at [933, 169] on div "International payments New" at bounding box center [924, 169] width 341 height 16
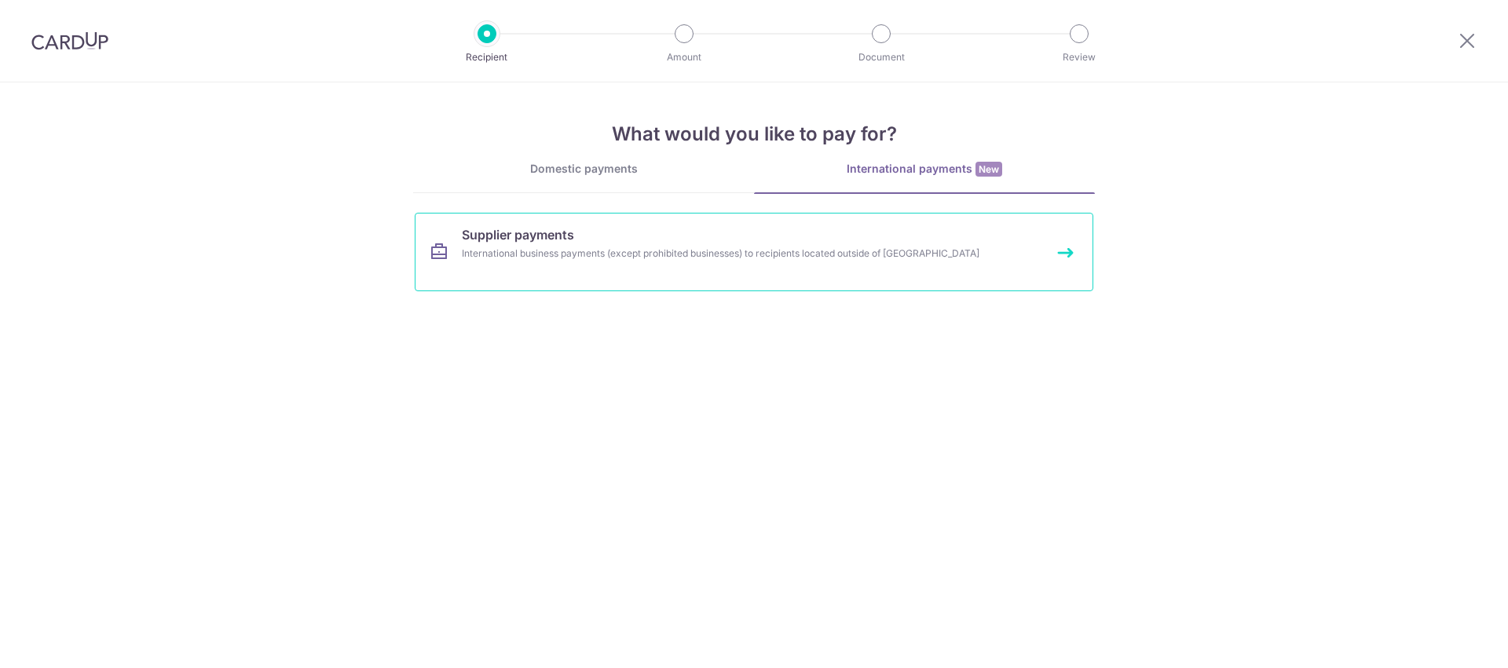
click at [624, 243] on link "Supplier payments International business payments (except prohibited businesses…" at bounding box center [754, 252] width 679 height 79
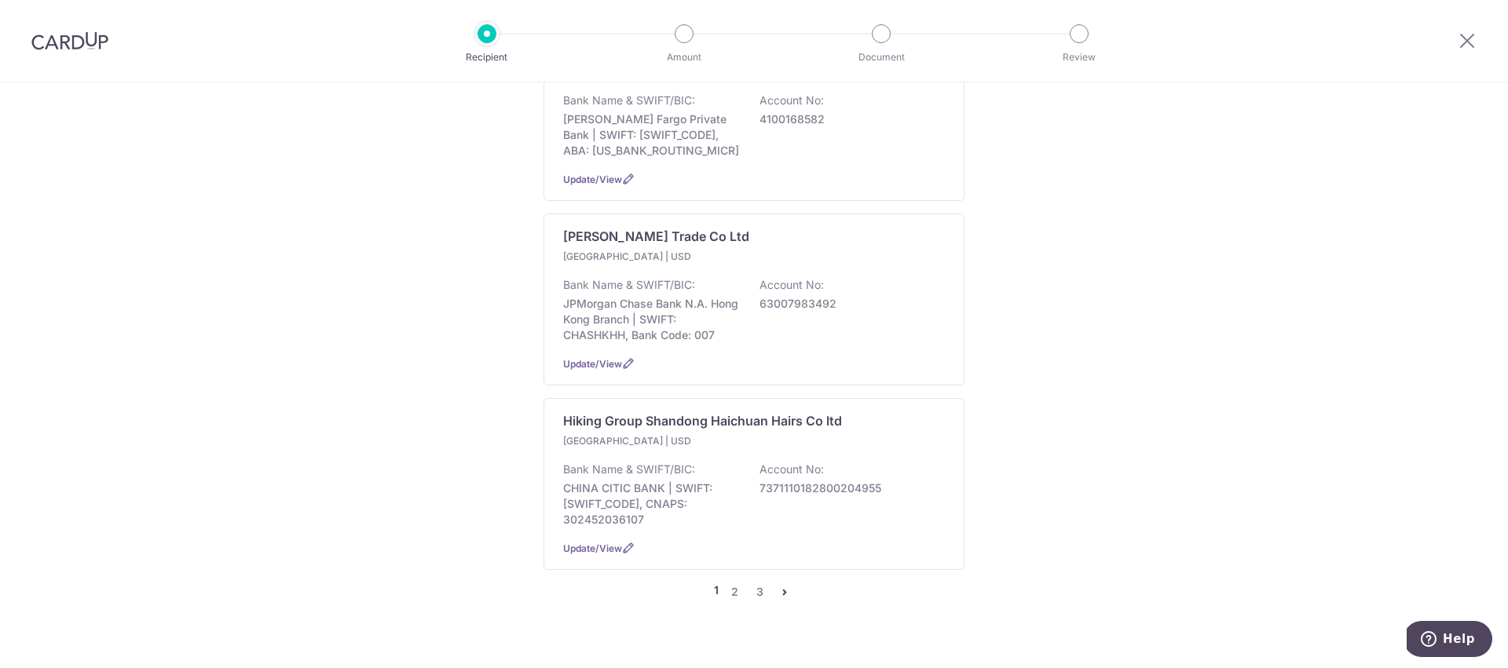
scroll to position [1587, 0]
click at [737, 582] on link "2" at bounding box center [734, 591] width 19 height 19
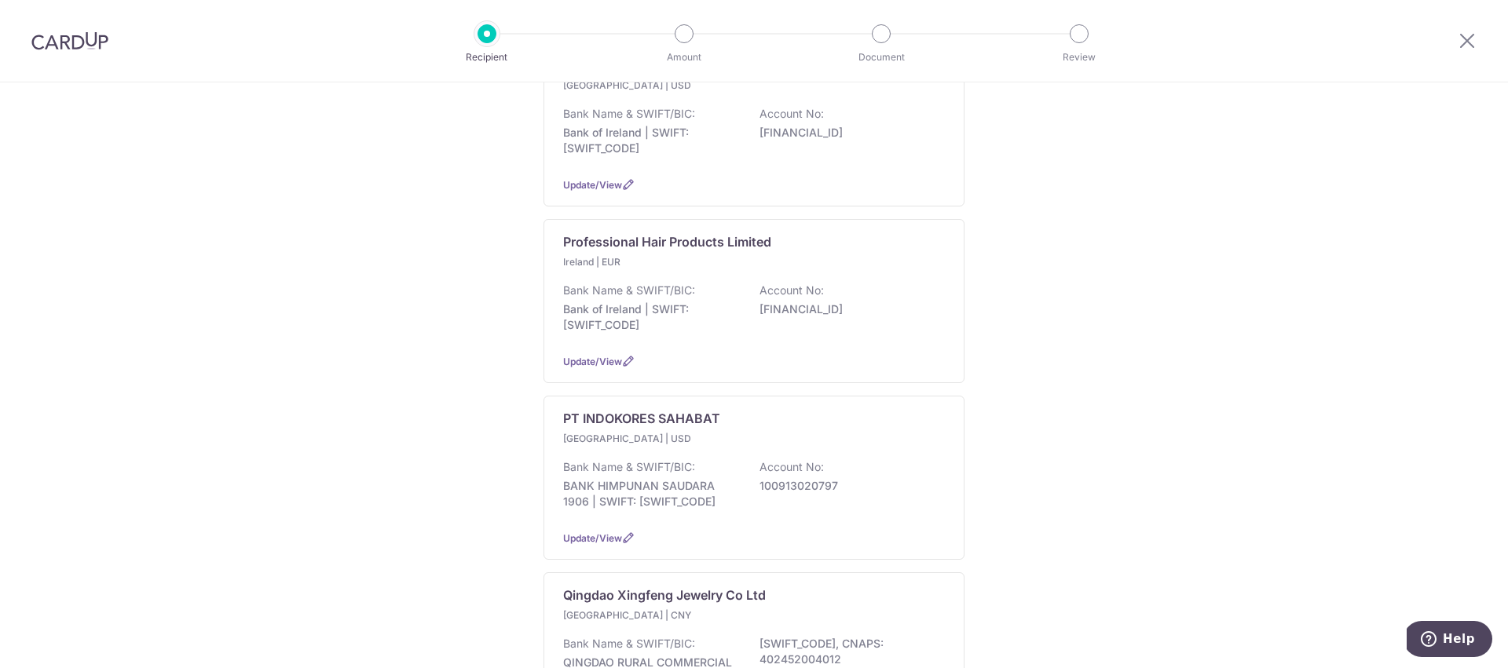
scroll to position [1045, 0]
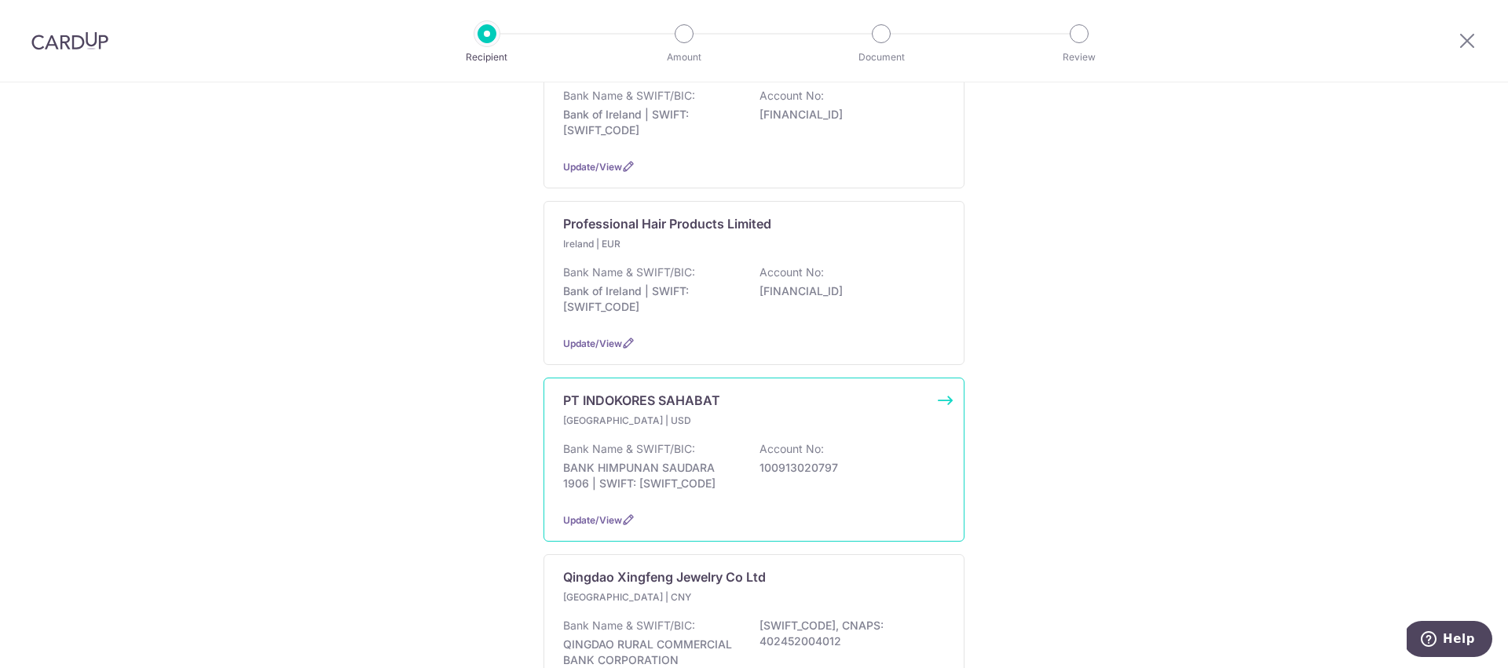
click at [639, 452] on p "Bank Name & SWIFT/BIC:" at bounding box center [629, 449] width 132 height 16
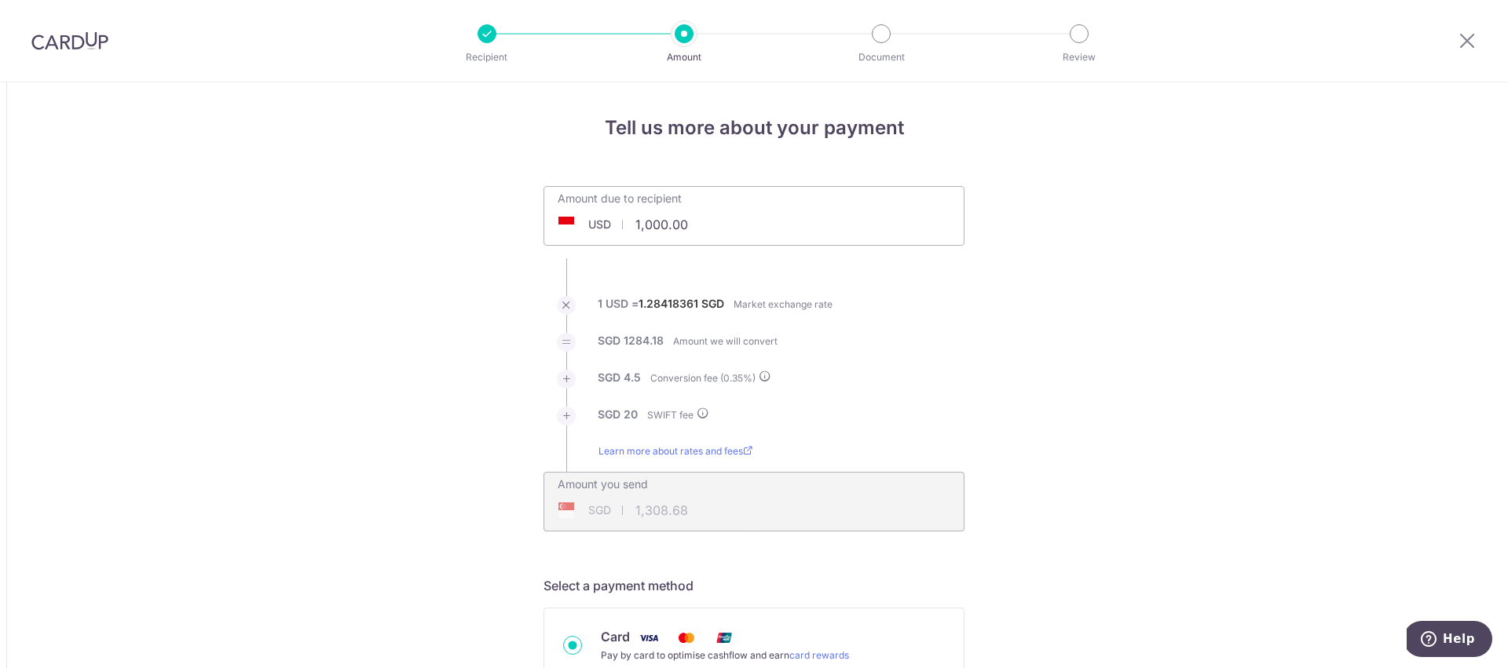
click at [644, 220] on input "1,000.00" at bounding box center [660, 225] width 232 height 36
type input "1,901.00"
type input "2,469.81"
click at [1464, 37] on icon at bounding box center [1467, 41] width 19 height 20
